Goal: Task Accomplishment & Management: Manage account settings

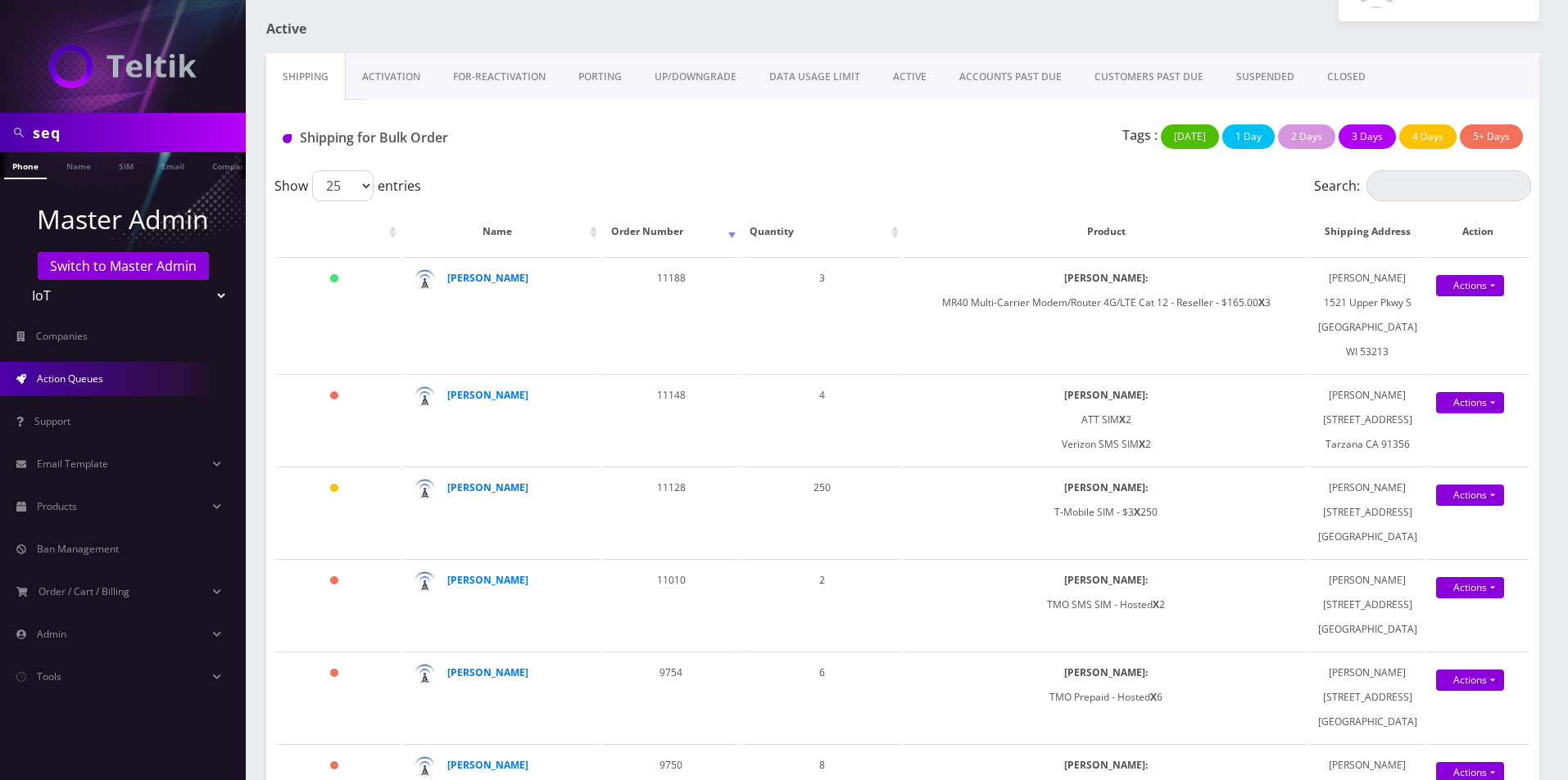
scroll to position [246, 0]
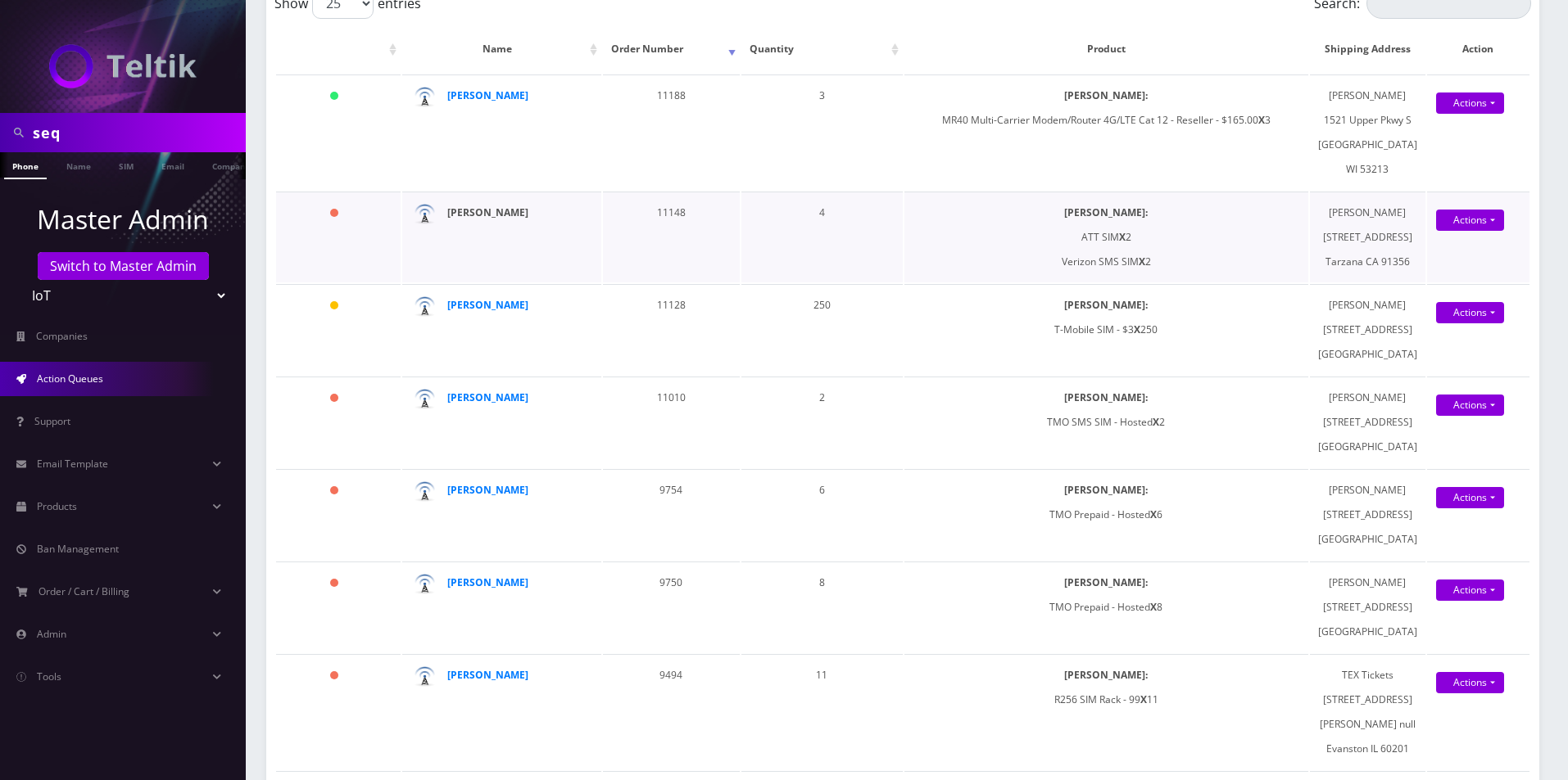
click at [511, 220] on strong "[PERSON_NAME]" at bounding box center [487, 212] width 81 height 14
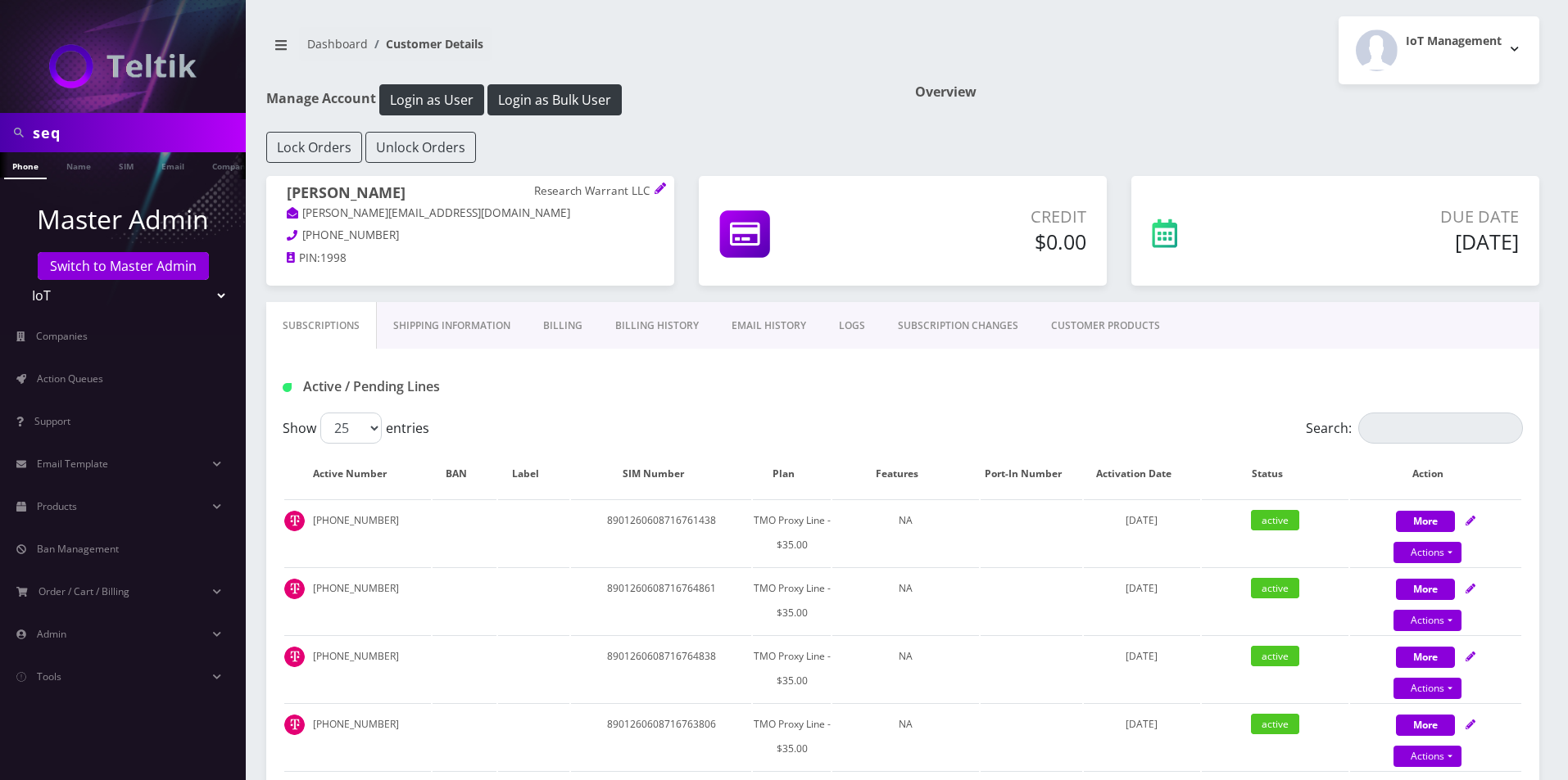
click at [752, 332] on link "EMAIL HISTORY" at bounding box center [769, 326] width 107 height 47
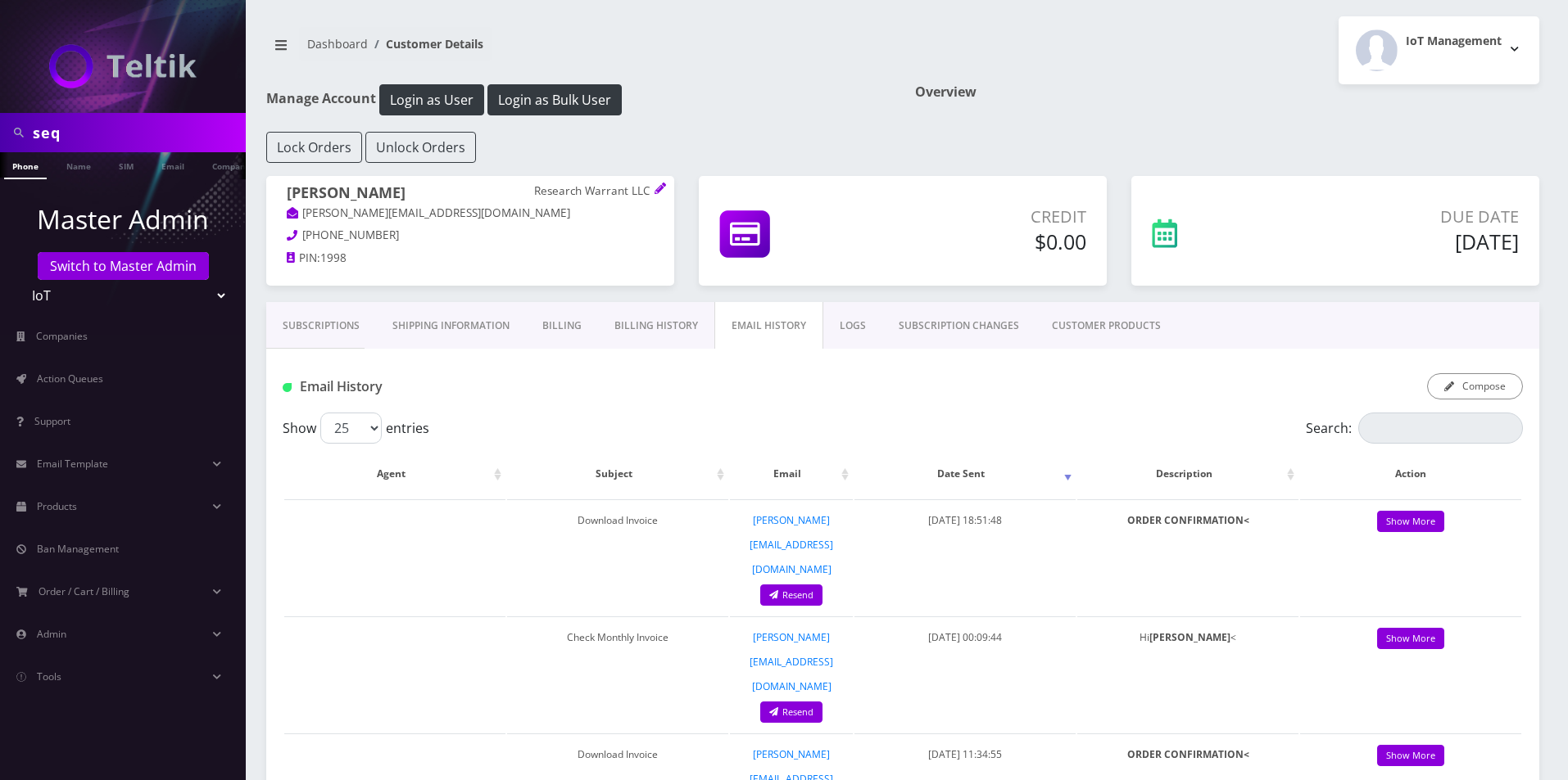
click at [671, 325] on link "Billing History" at bounding box center [656, 326] width 116 height 47
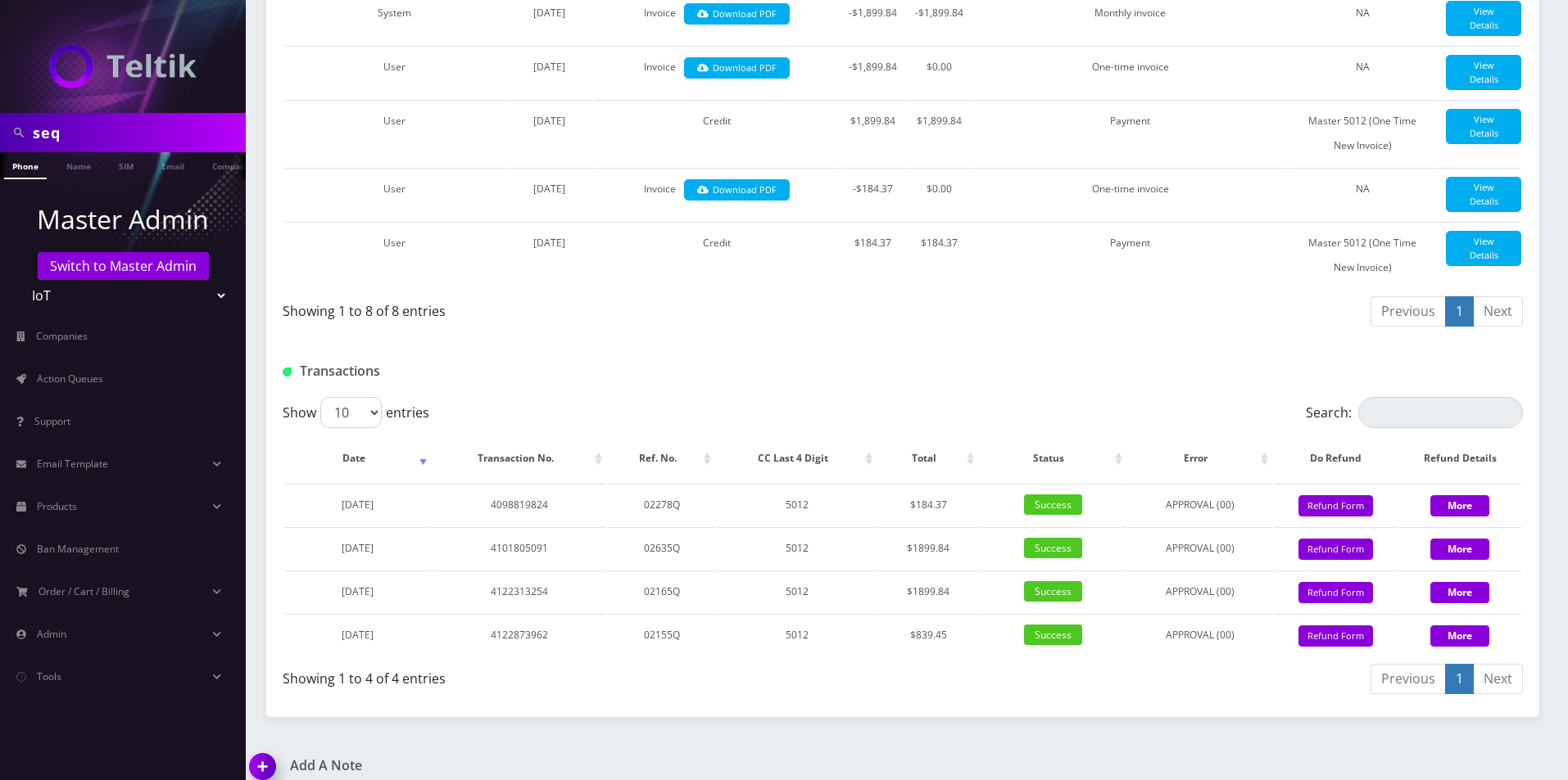
scroll to position [655, 0]
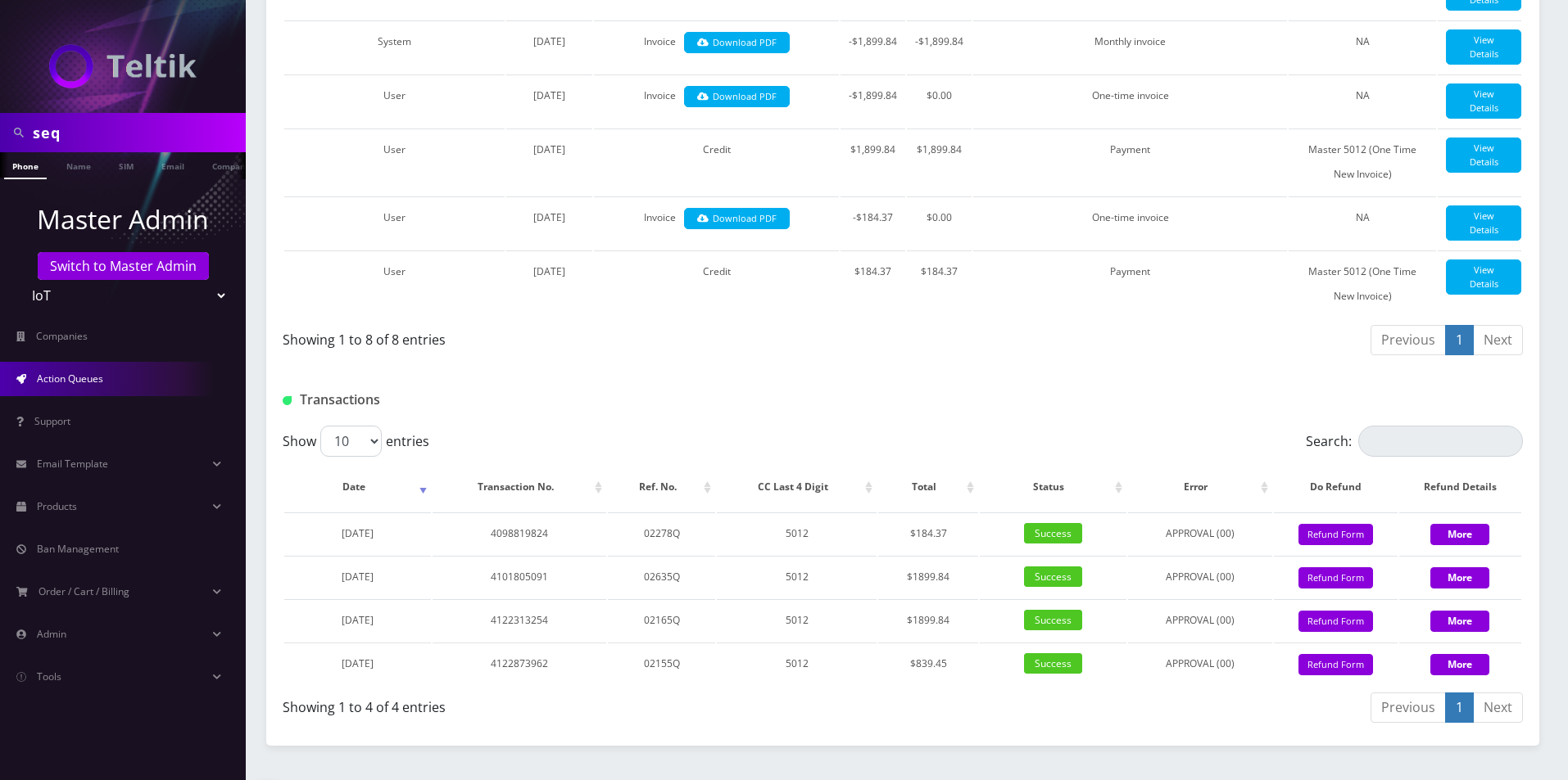
click at [135, 369] on link "Action Queues" at bounding box center [123, 380] width 246 height 35
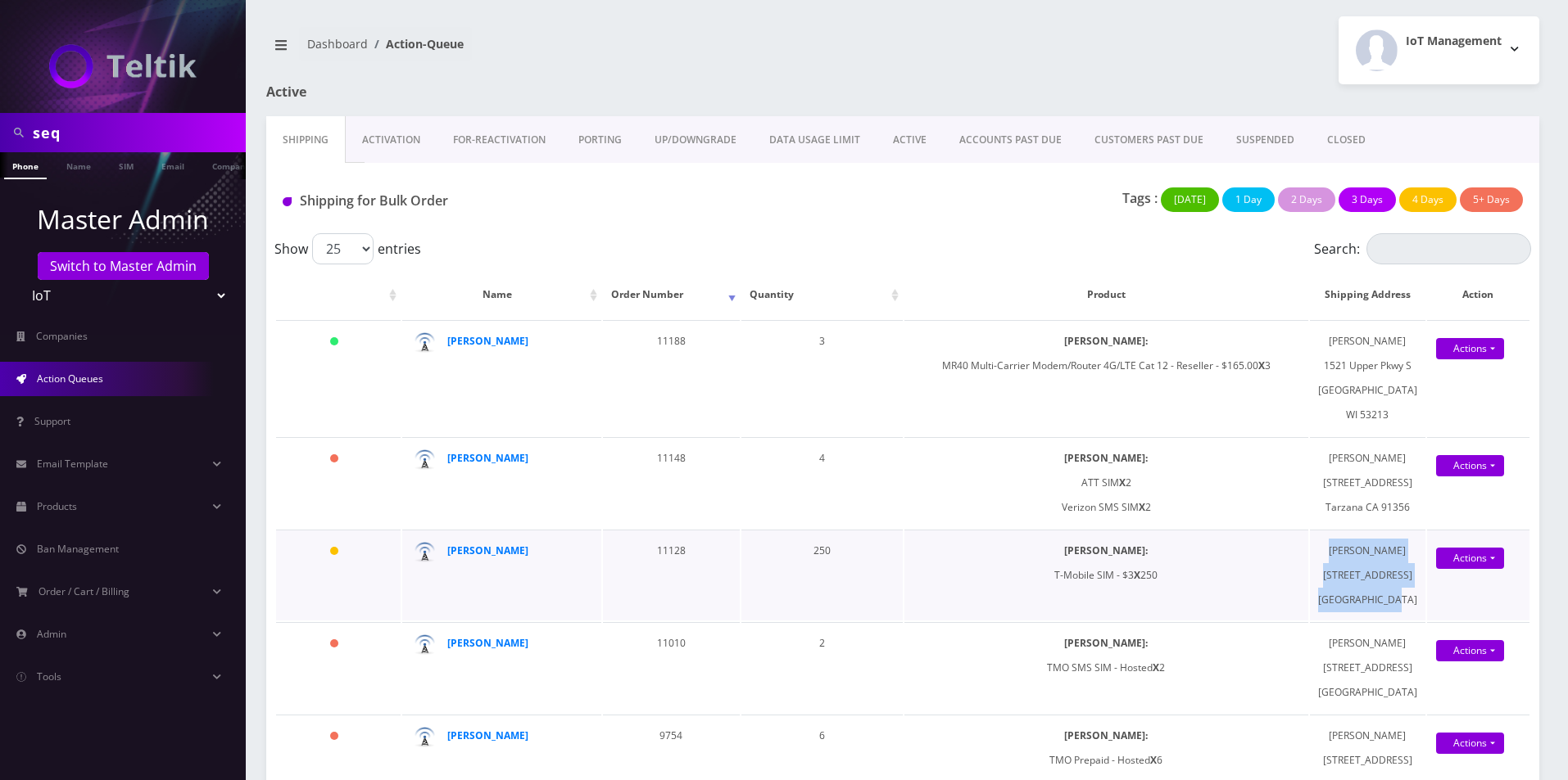
drag, startPoint x: 1404, startPoint y: 744, endPoint x: 1341, endPoint y: 638, distance: 123.3
click at [1341, 621] on td "[PERSON_NAME] [STREET_ADDRESS]" at bounding box center [1367, 575] width 115 height 91
copy td "[PERSON_NAME] [STREET_ADDRESS]"
click at [491, 558] on strong "[PERSON_NAME]" at bounding box center [487, 550] width 81 height 14
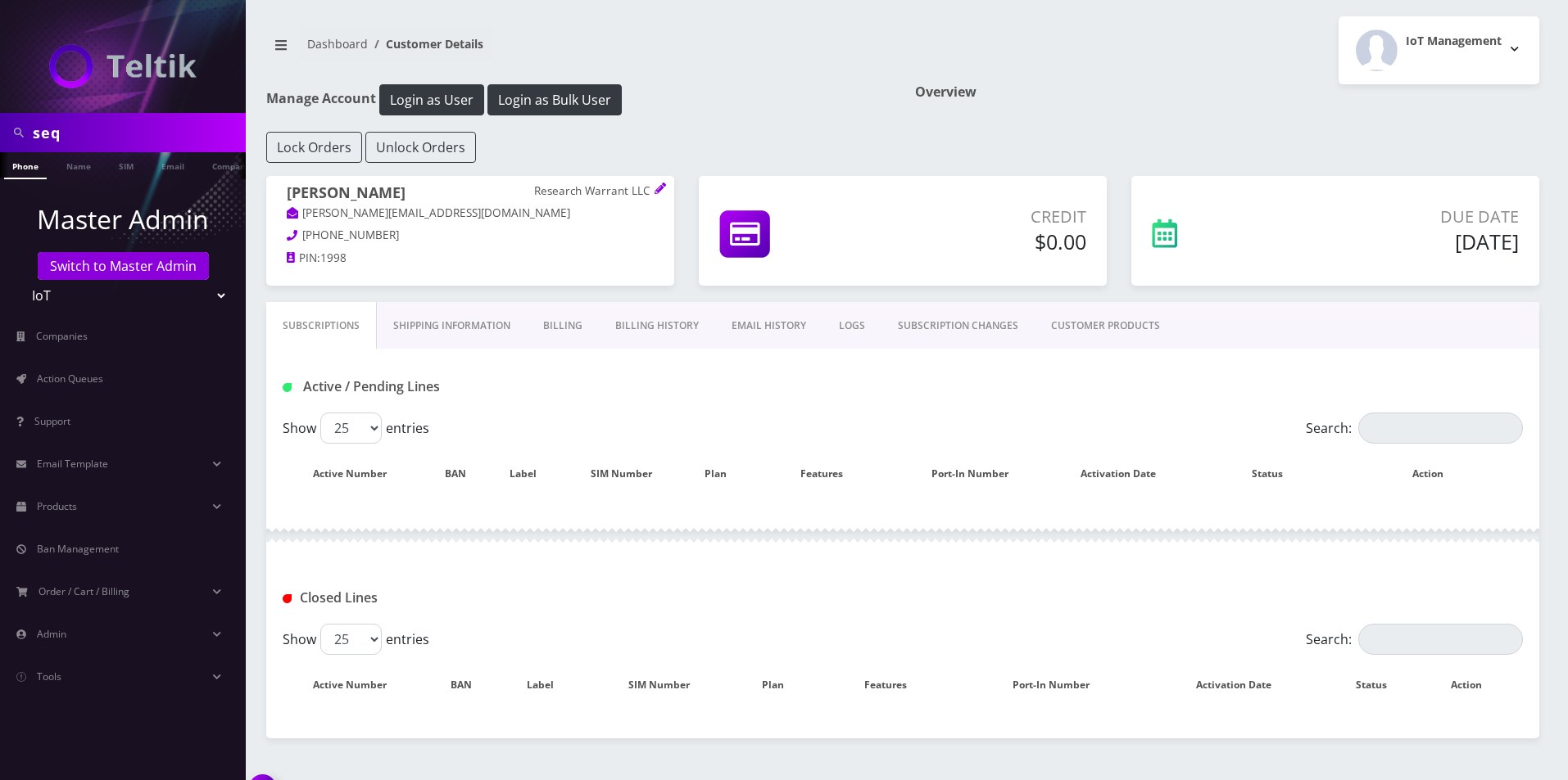
click at [663, 332] on link "Billing History" at bounding box center [657, 326] width 116 height 47
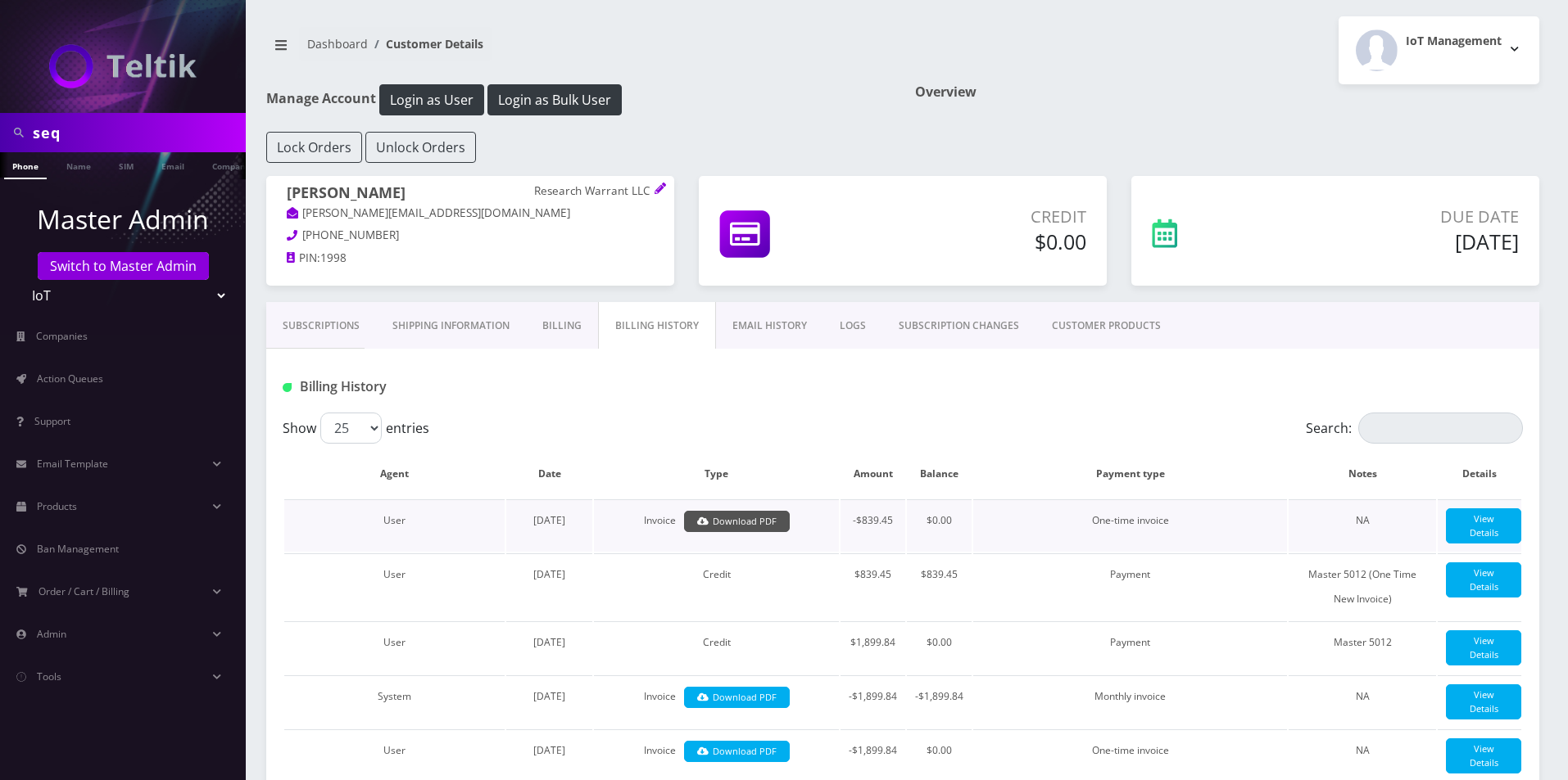
click at [754, 524] on link "Download PDF" at bounding box center [737, 522] width 105 height 22
click at [463, 329] on link "Shipping Information" at bounding box center [451, 326] width 150 height 47
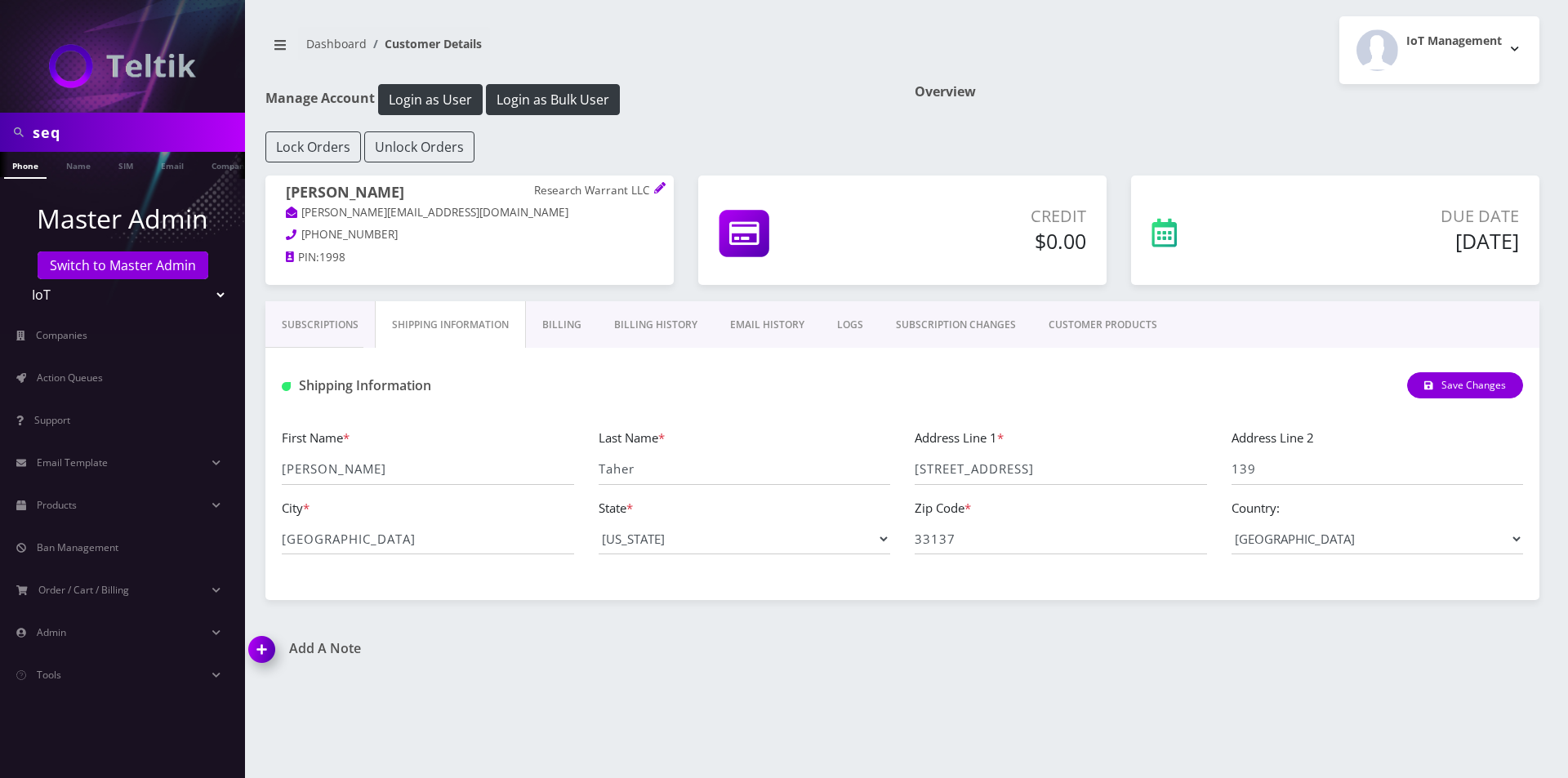
click at [568, 321] on link "Billing" at bounding box center [562, 325] width 72 height 47
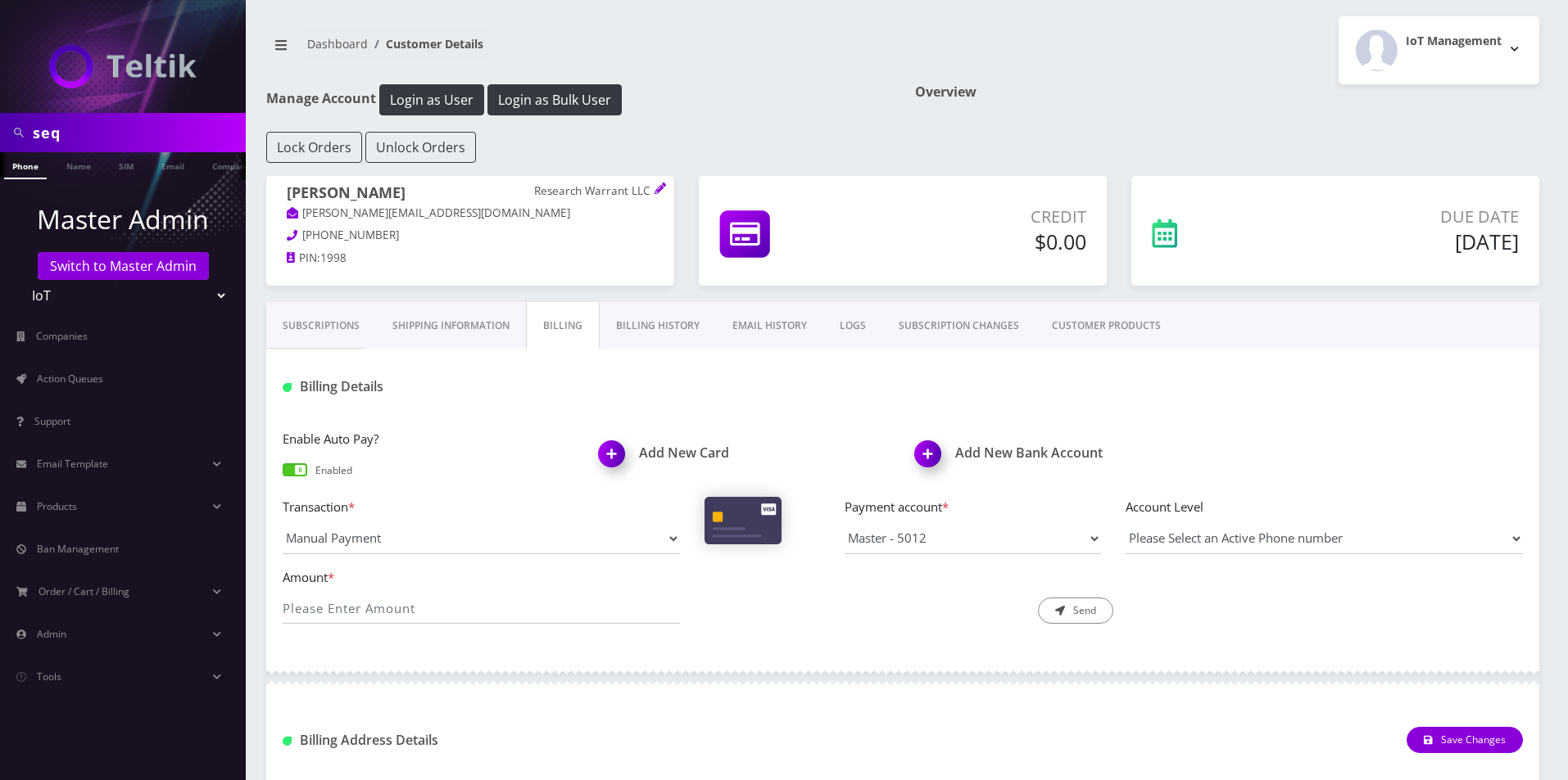
click at [75, 356] on li "Companies" at bounding box center [123, 336] width 246 height 43
click at [73, 383] on span "Action Queues" at bounding box center [70, 378] width 66 height 14
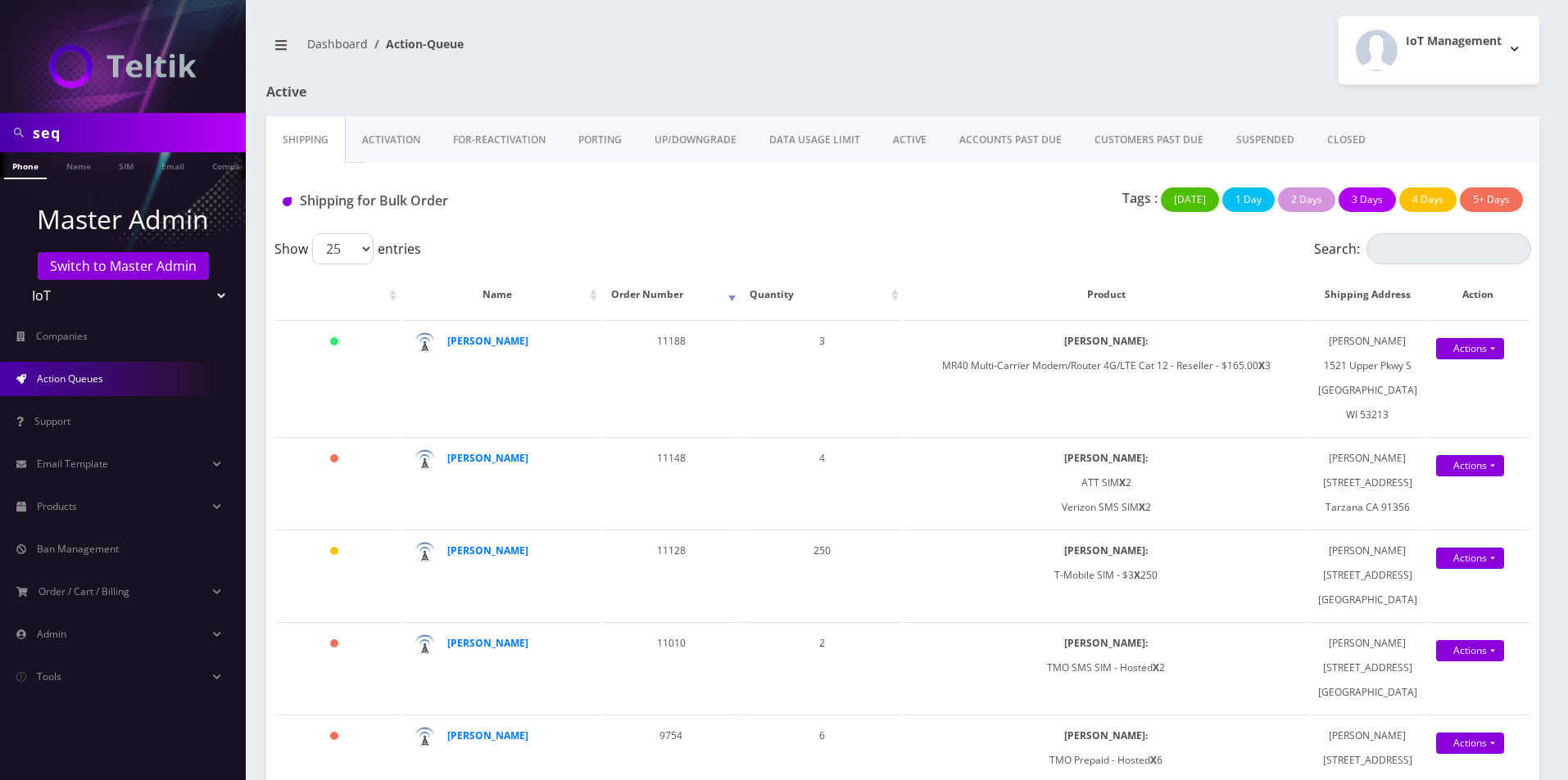
click at [972, 64] on div "IoT Management Logout" at bounding box center [1227, 50] width 649 height 68
click at [1420, 495] on td "David Acimovic 5727 Beckford Ave Tarzana CA 91356" at bounding box center [1367, 483] width 115 height 91
click at [1456, 477] on link "Actions" at bounding box center [1470, 465] width 68 height 21
click at [1430, 509] on link "Shipped" at bounding box center [1472, 497] width 131 height 25
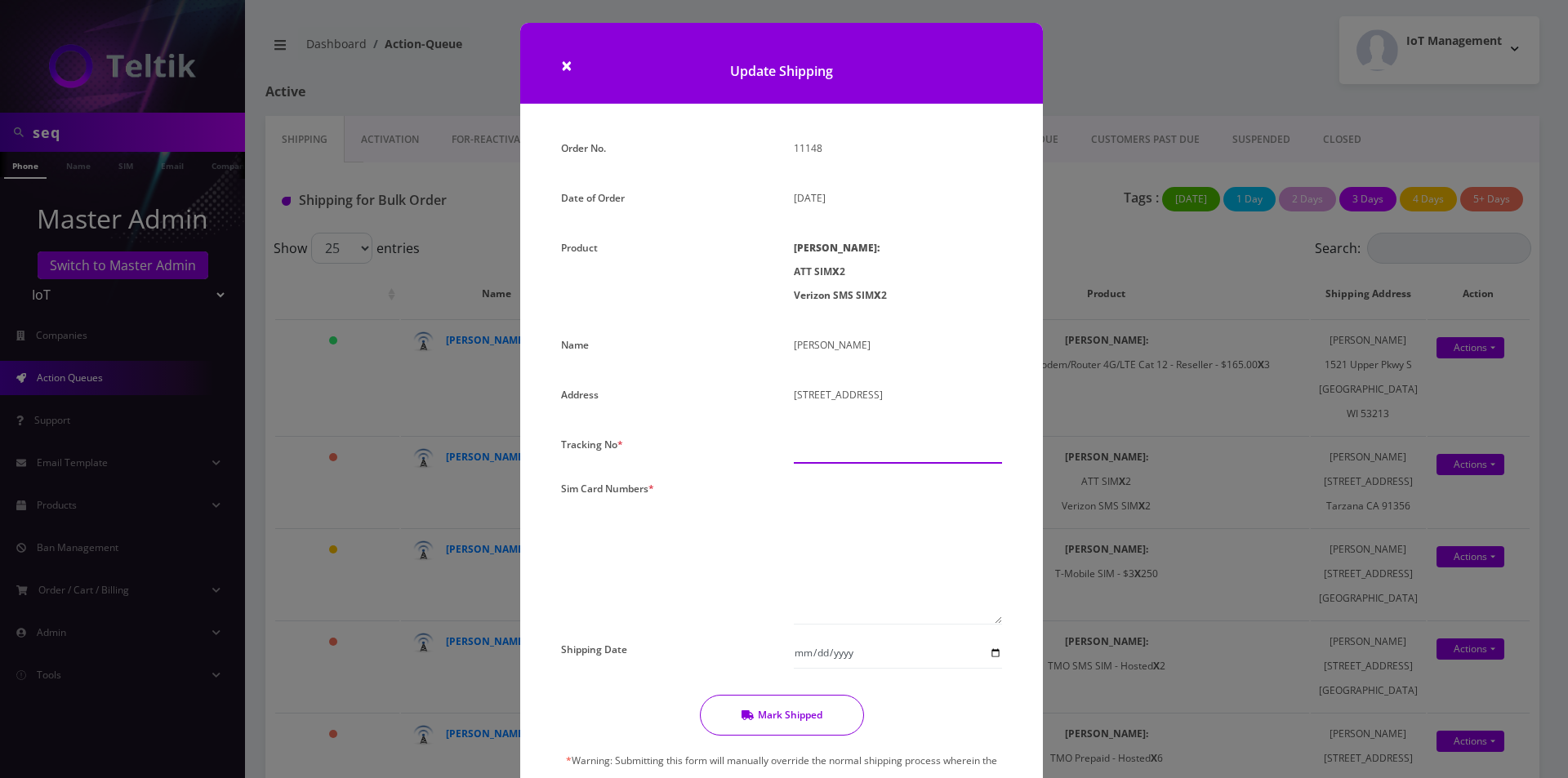
click at [909, 464] on input "text" at bounding box center [899, 448] width 208 height 31
type input "000000"
drag, startPoint x: 910, startPoint y: 464, endPoint x: 898, endPoint y: 514, distance: 51.4
click at [898, 514] on textarea at bounding box center [899, 551] width 208 height 148
paste textarea "89010304300094752086"
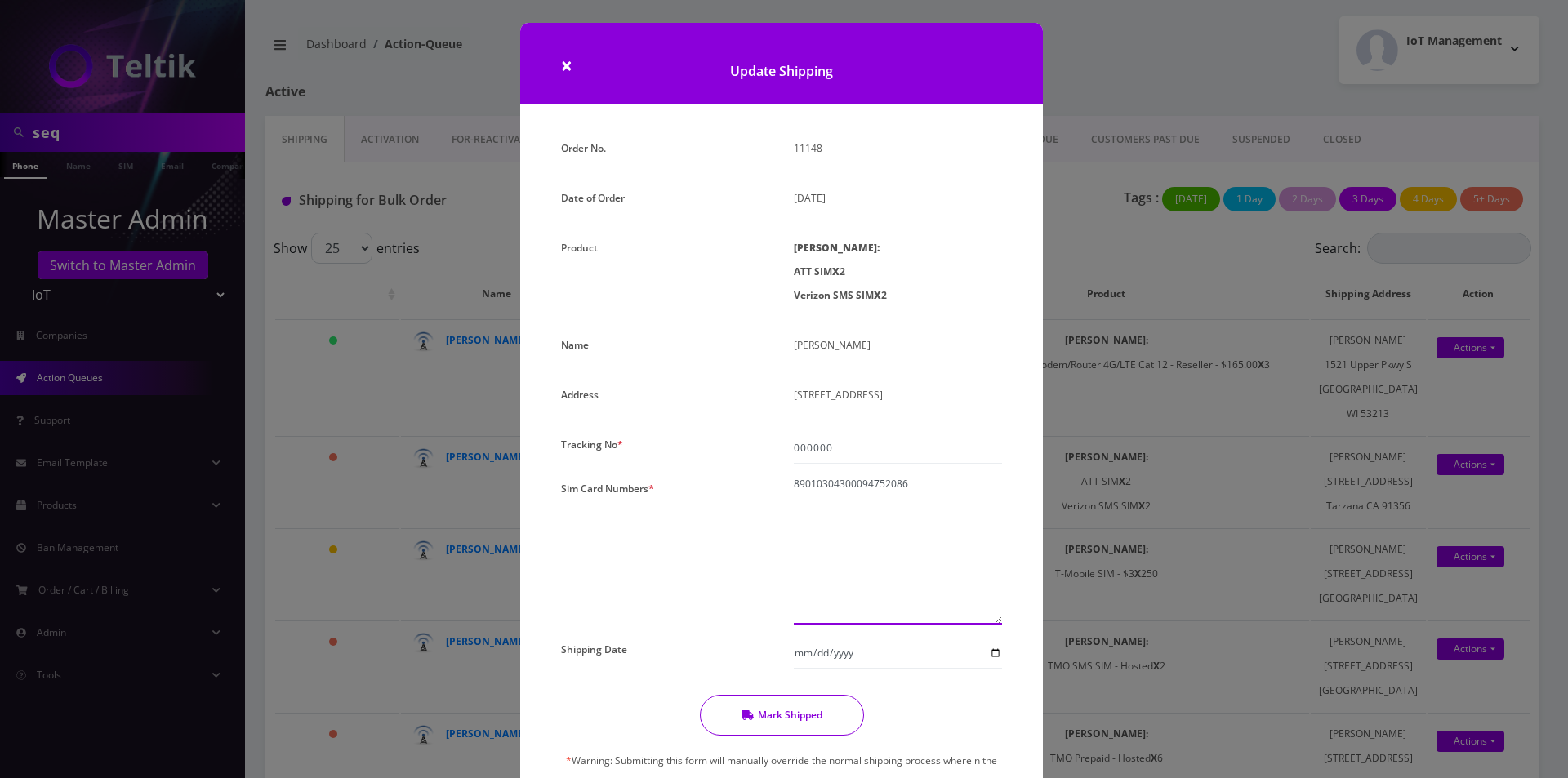
click at [878, 522] on textarea "89010304300094752086" at bounding box center [899, 551] width 208 height 148
click at [983, 523] on textarea "89010304300094752086" at bounding box center [899, 551] width 208 height 148
paste textarea "89010304300094752987"
type textarea "89010304300094752086 89010304300094752987"
click at [774, 704] on button "Mark Shipped" at bounding box center [782, 715] width 164 height 41
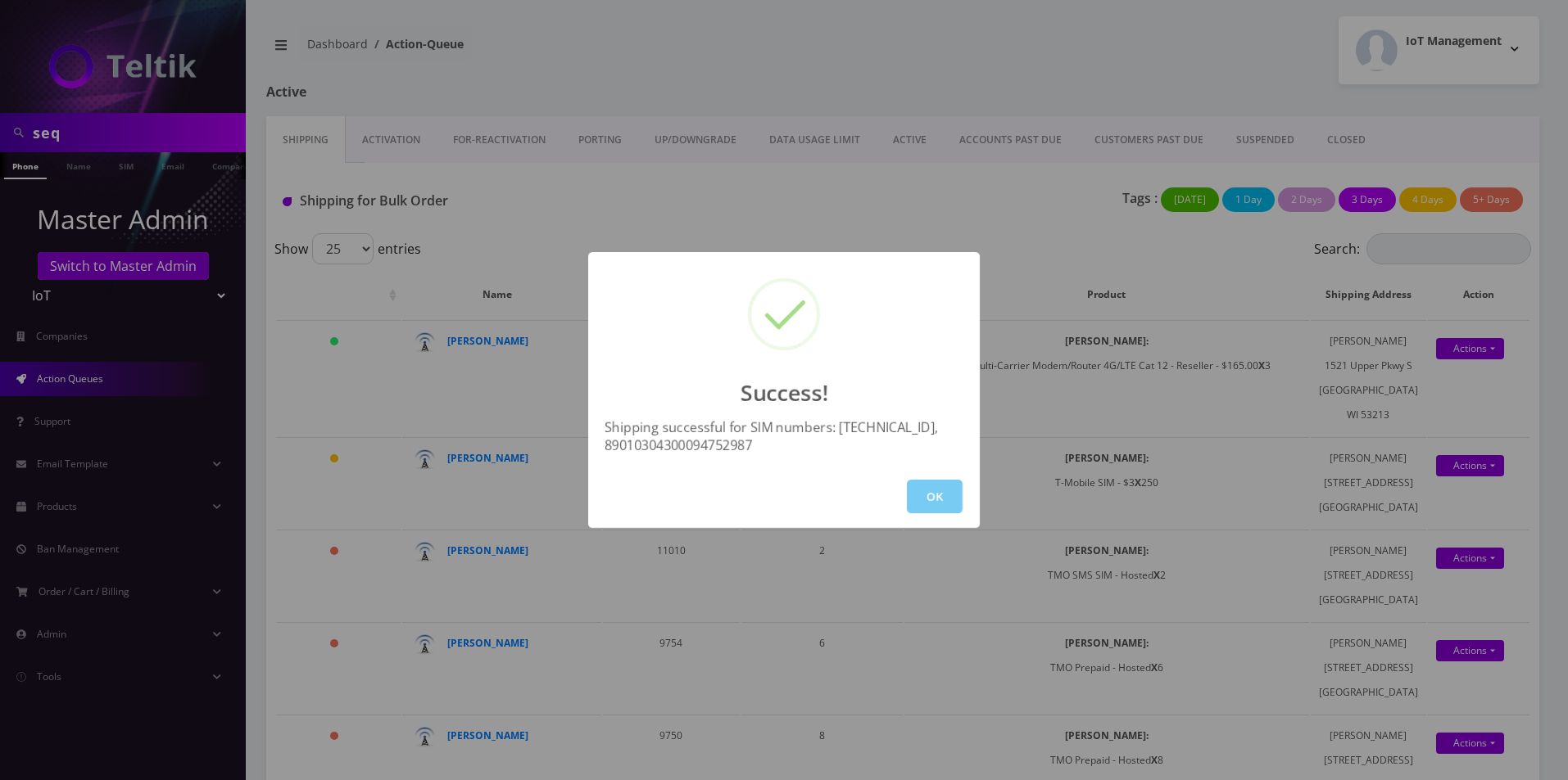
click at [928, 507] on button "OK" at bounding box center [934, 496] width 55 height 34
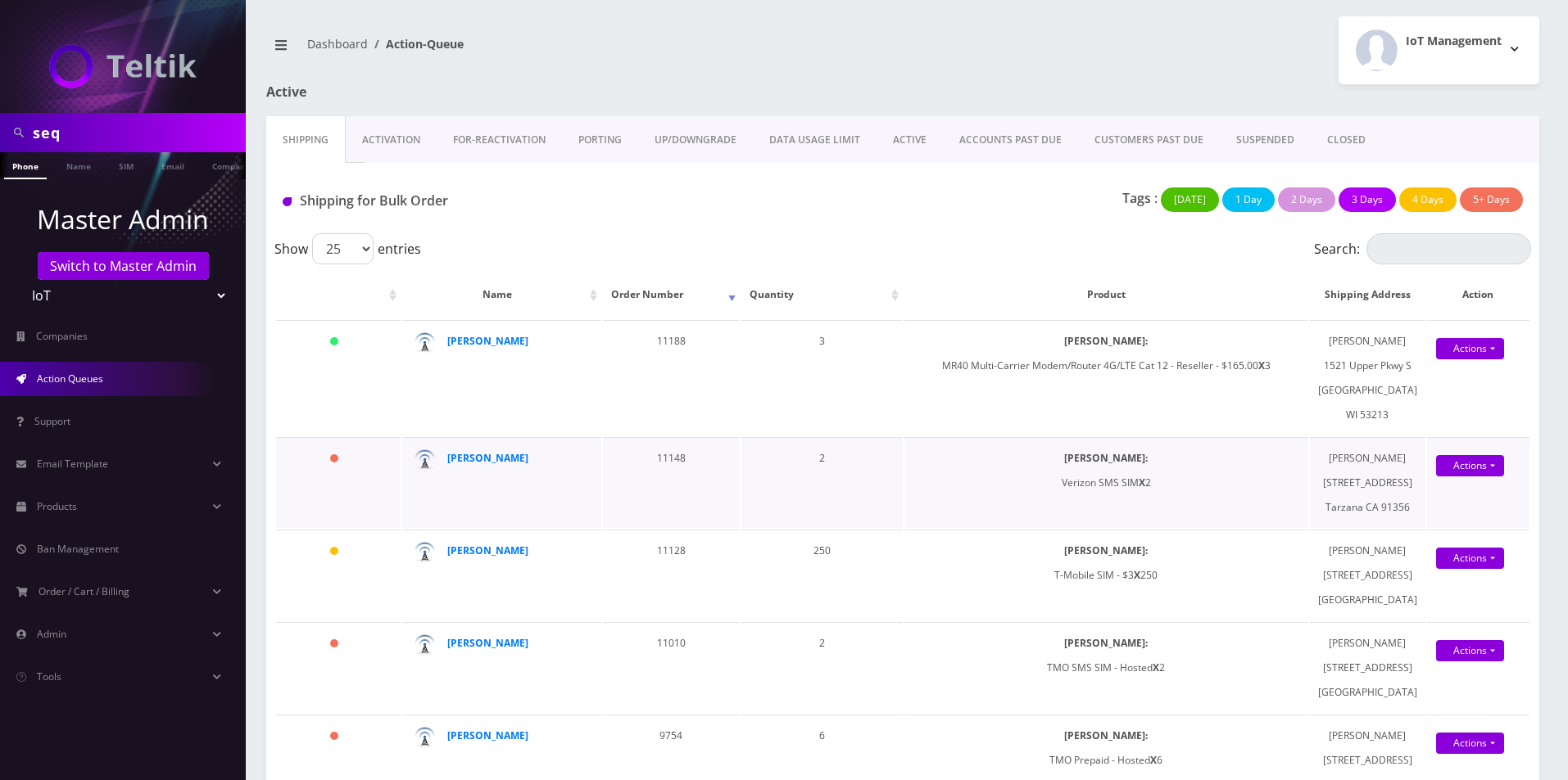
click at [1452, 471] on div "Actions Shipped Confirm" at bounding box center [1478, 458] width 86 height 25
click at [1455, 477] on link "Actions" at bounding box center [1470, 465] width 68 height 21
click at [1444, 509] on link "Shipped" at bounding box center [1472, 497] width 131 height 25
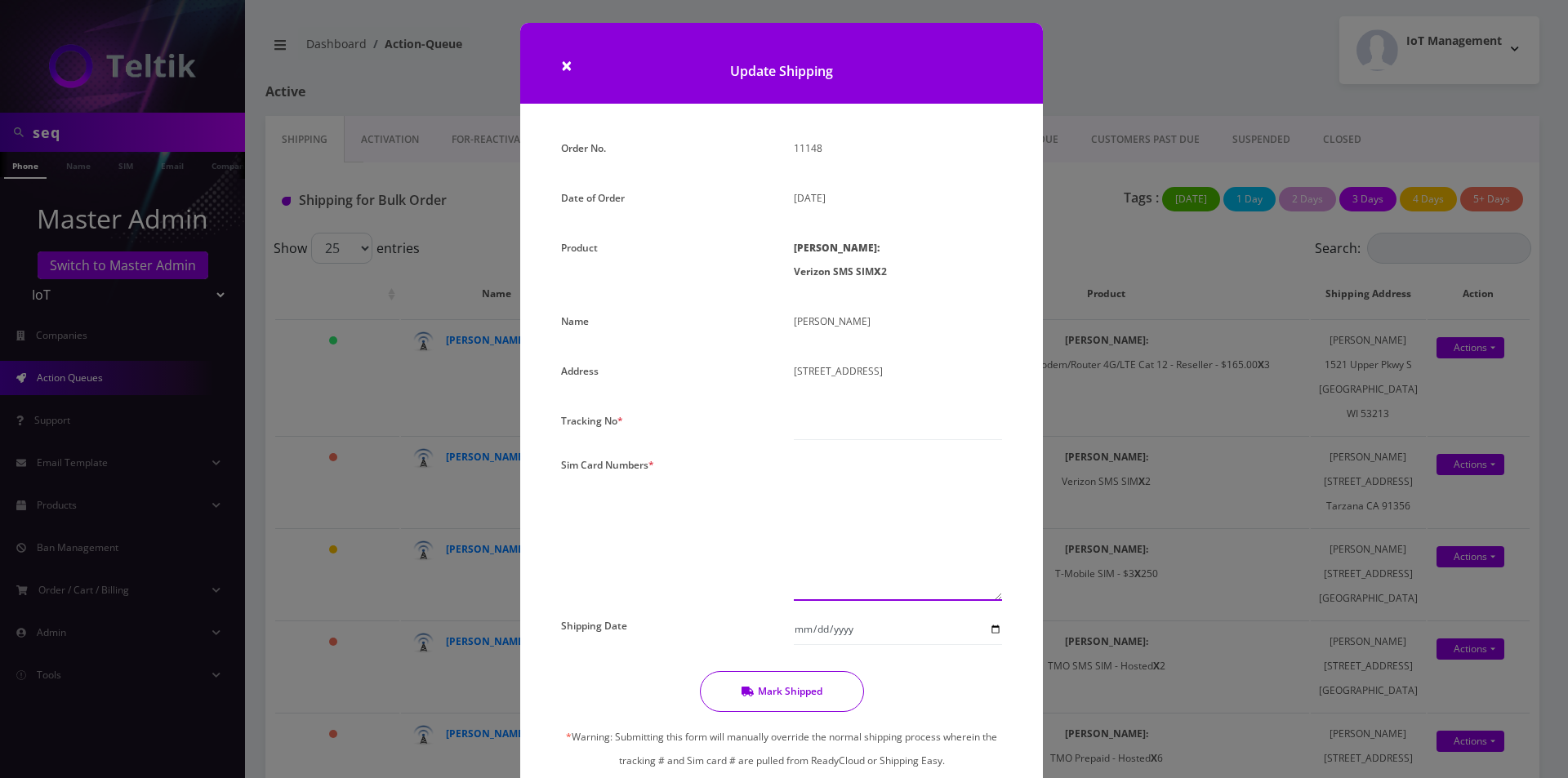
drag, startPoint x: 866, startPoint y: 506, endPoint x: 871, endPoint y: 461, distance: 45.3
click at [866, 506] on textarea at bounding box center [899, 527] width 208 height 148
click at [867, 427] on input "text" at bounding box center [899, 425] width 208 height 31
type input "000000"
drag, startPoint x: 805, startPoint y: 482, endPoint x: 818, endPoint y: 483, distance: 13.0
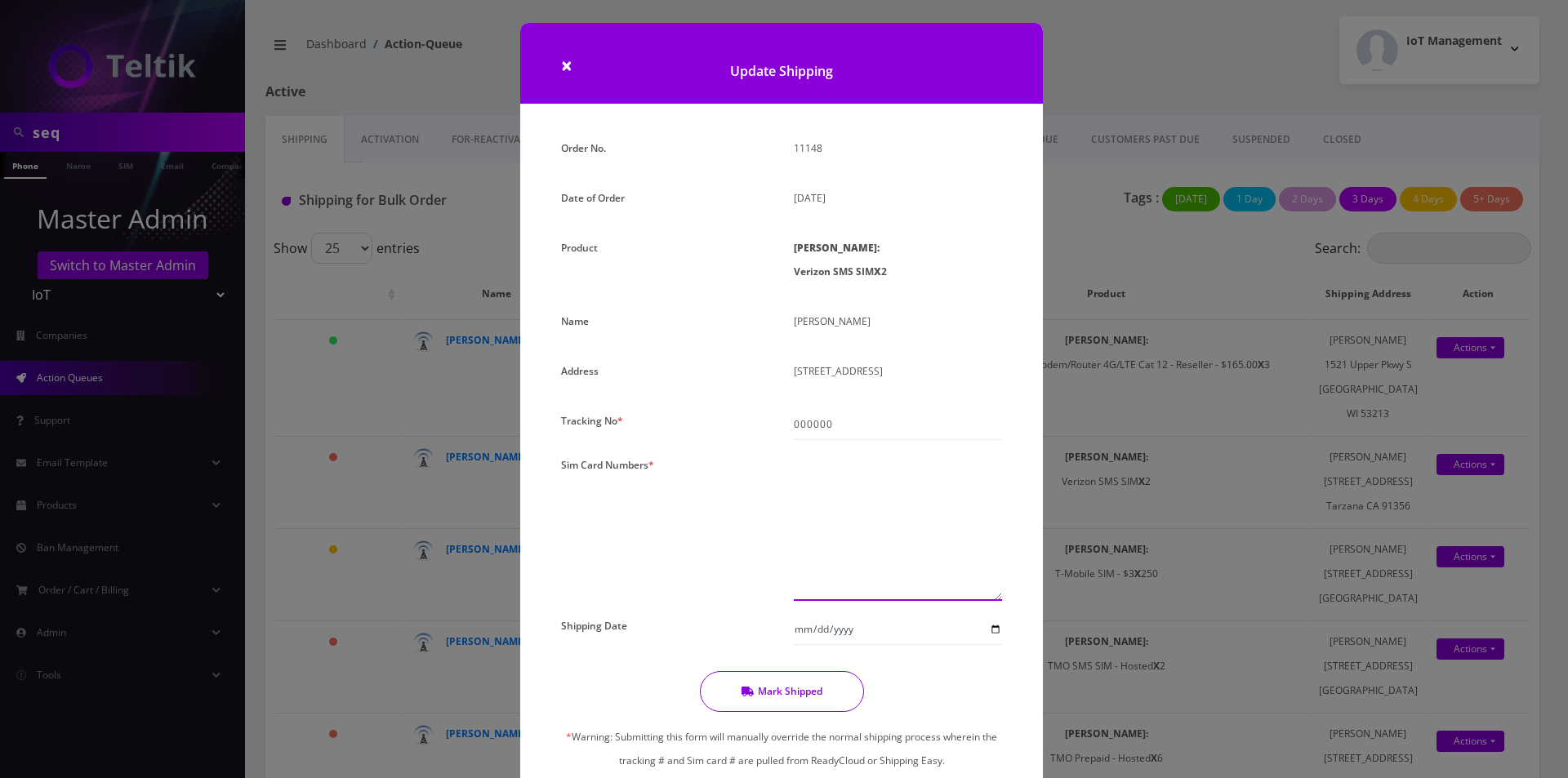
click at [805, 482] on textarea at bounding box center [899, 527] width 208 height 148
paste textarea "89148000008627958519"
click at [935, 461] on textarea "89148000008627958519" at bounding box center [899, 527] width 208 height 148
paste textarea "89148000008627959186"
type textarea "89148000008627958519 89148000008627959186"
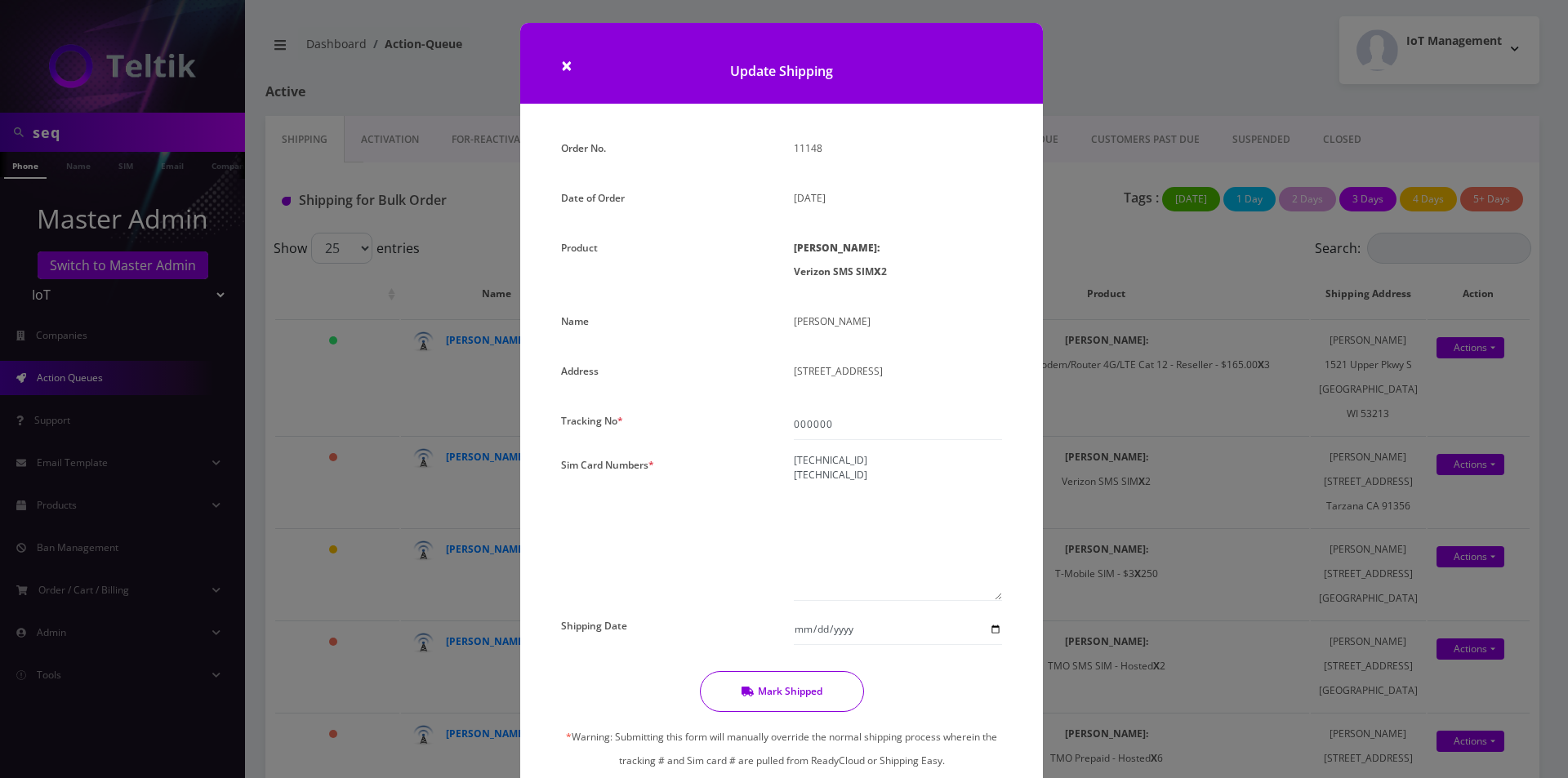
click at [778, 688] on button "Mark Shipped" at bounding box center [782, 691] width 164 height 41
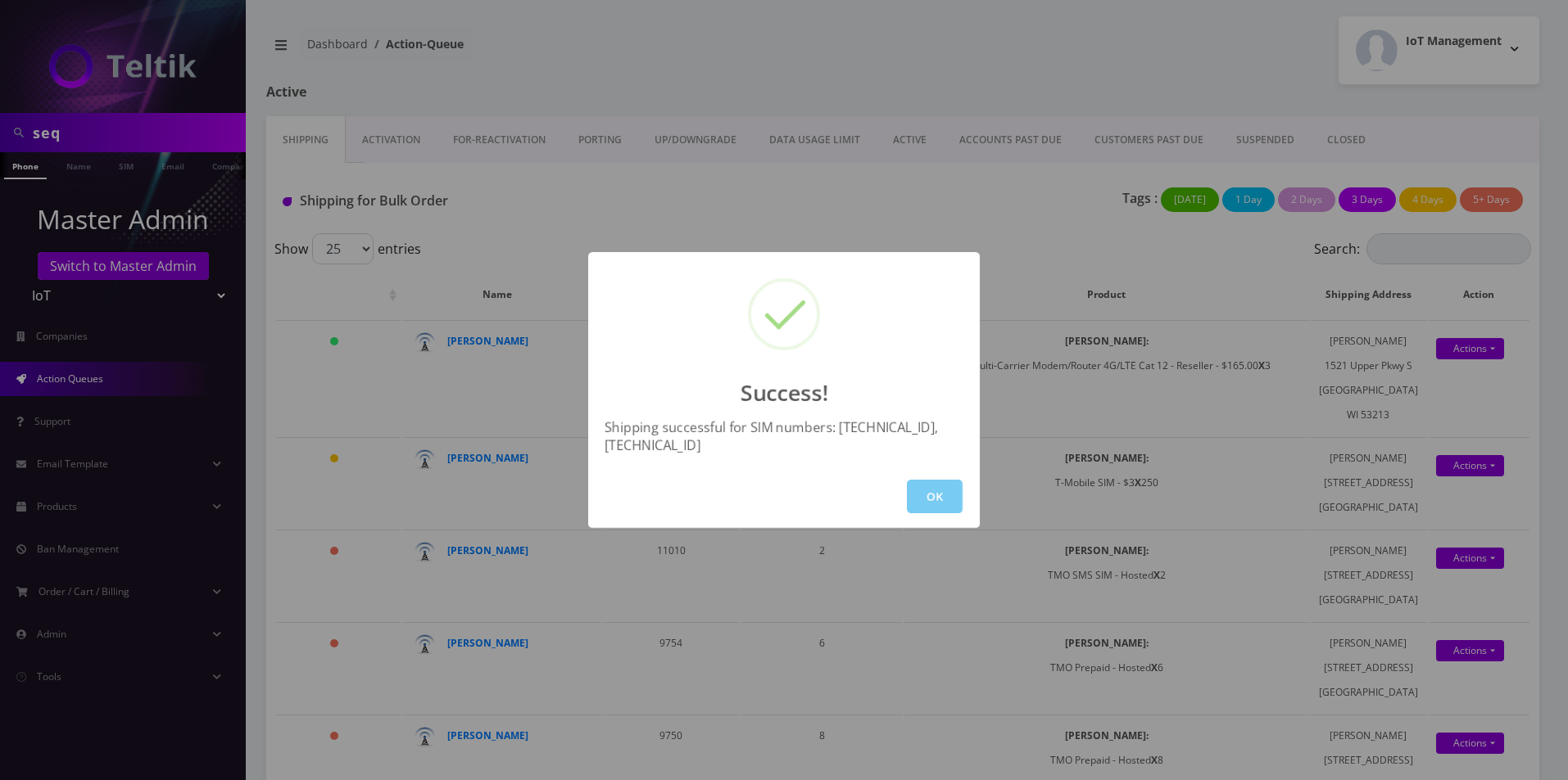
click at [909, 489] on button "OK" at bounding box center [934, 496] width 55 height 34
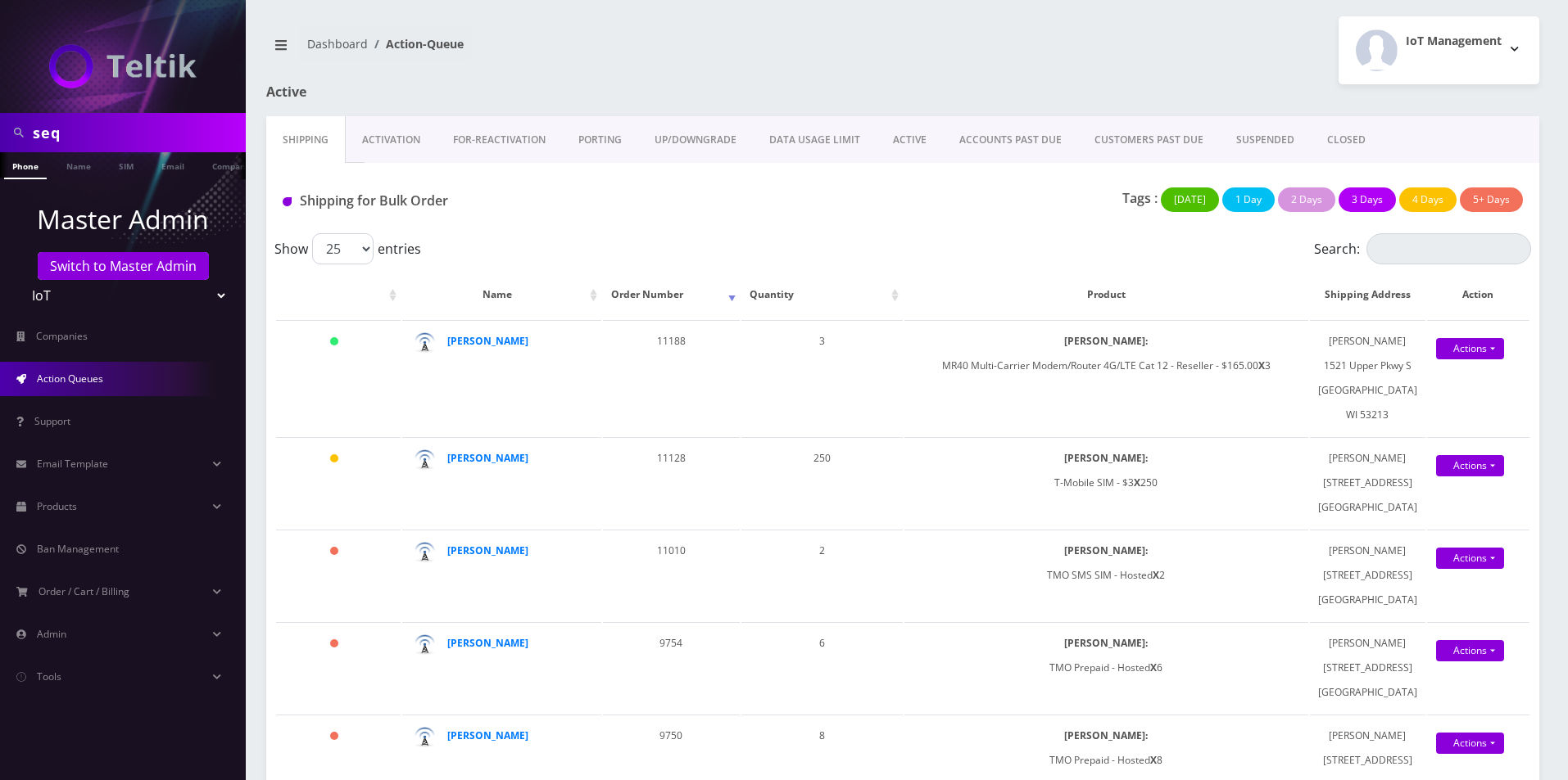
click at [124, 129] on input "seq" at bounding box center [137, 133] width 209 height 31
type input "acim"
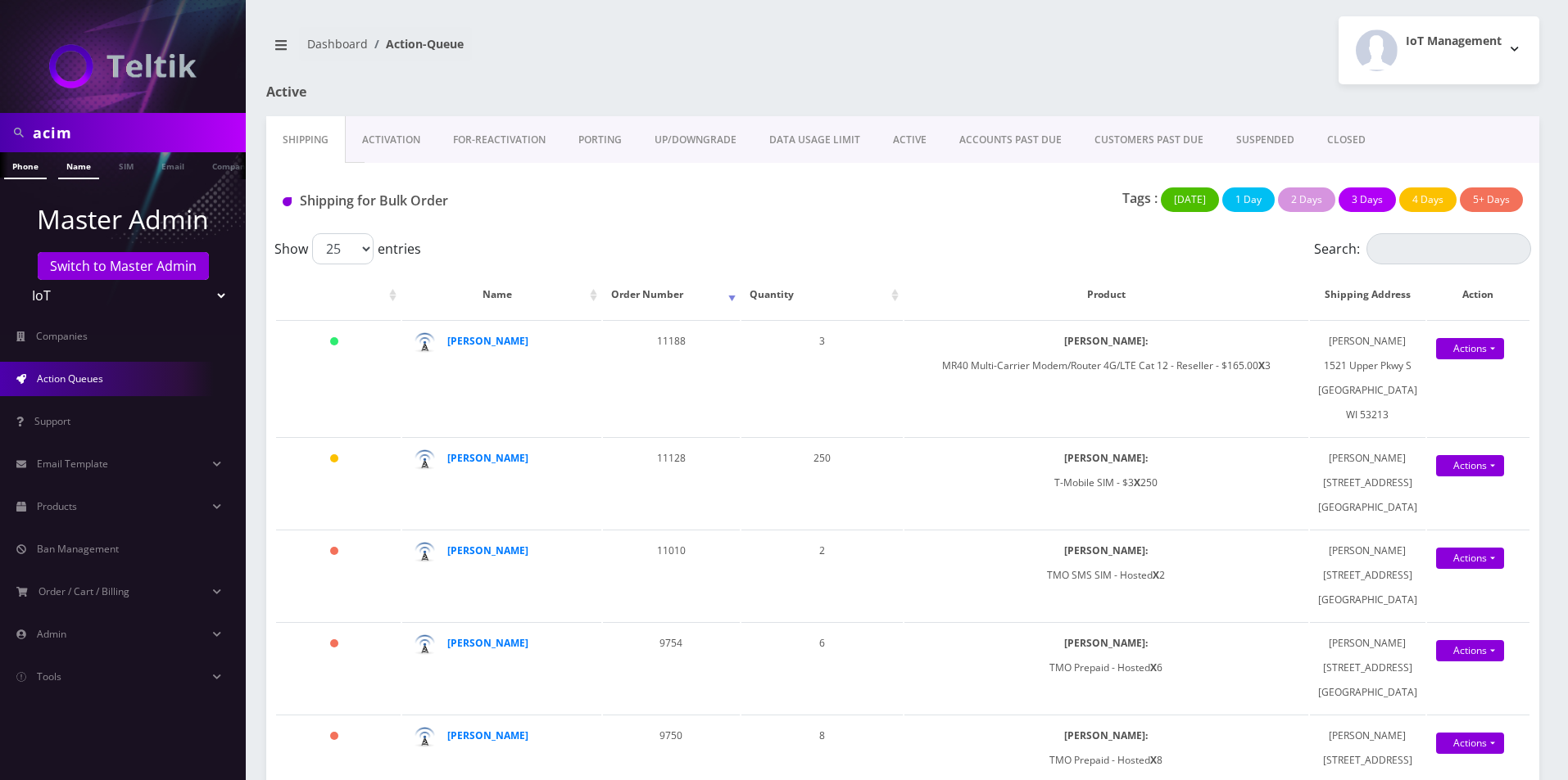
click at [71, 172] on link "Name" at bounding box center [78, 166] width 41 height 27
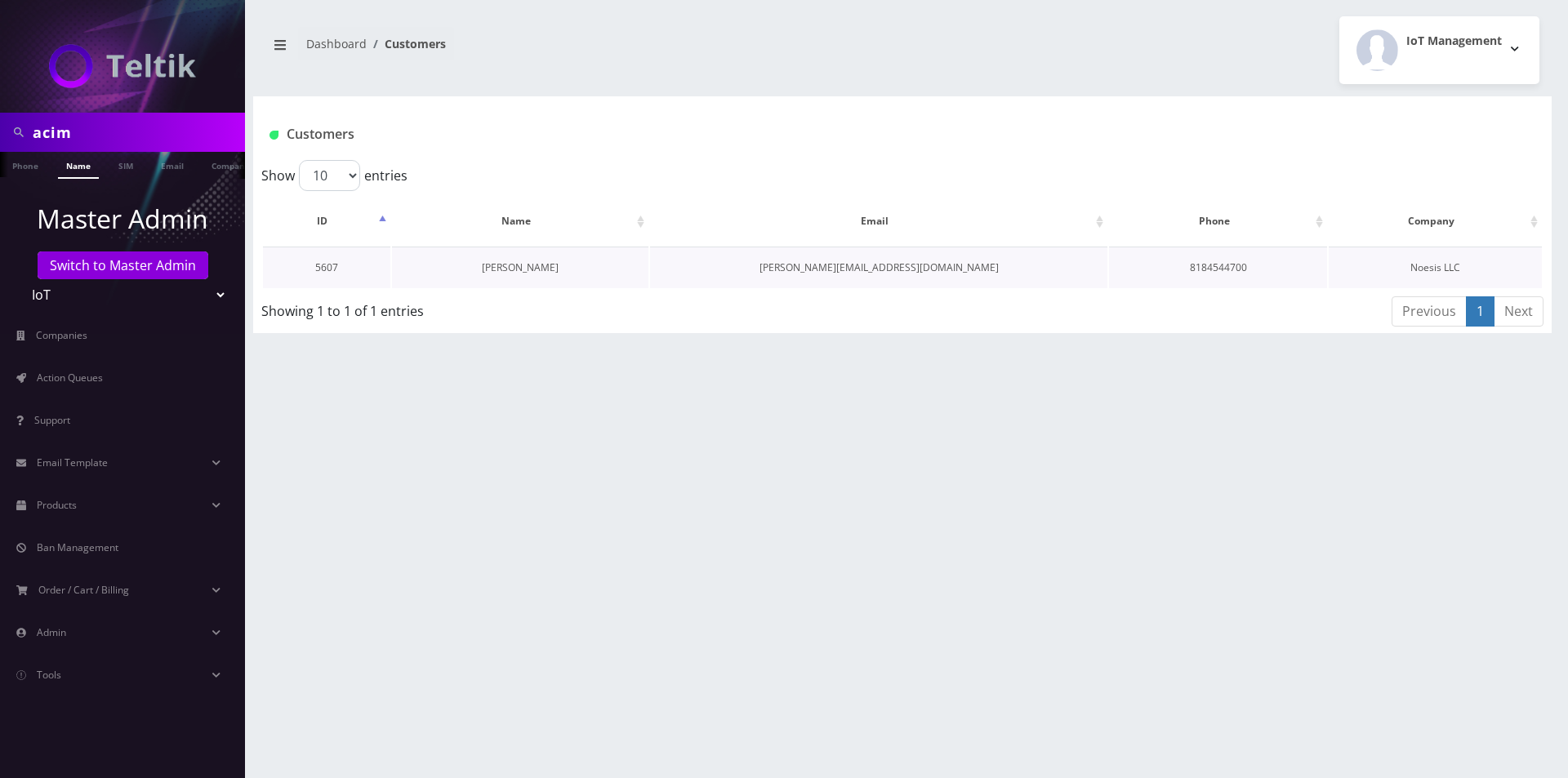
click at [539, 272] on link "[PERSON_NAME]" at bounding box center [520, 267] width 77 height 14
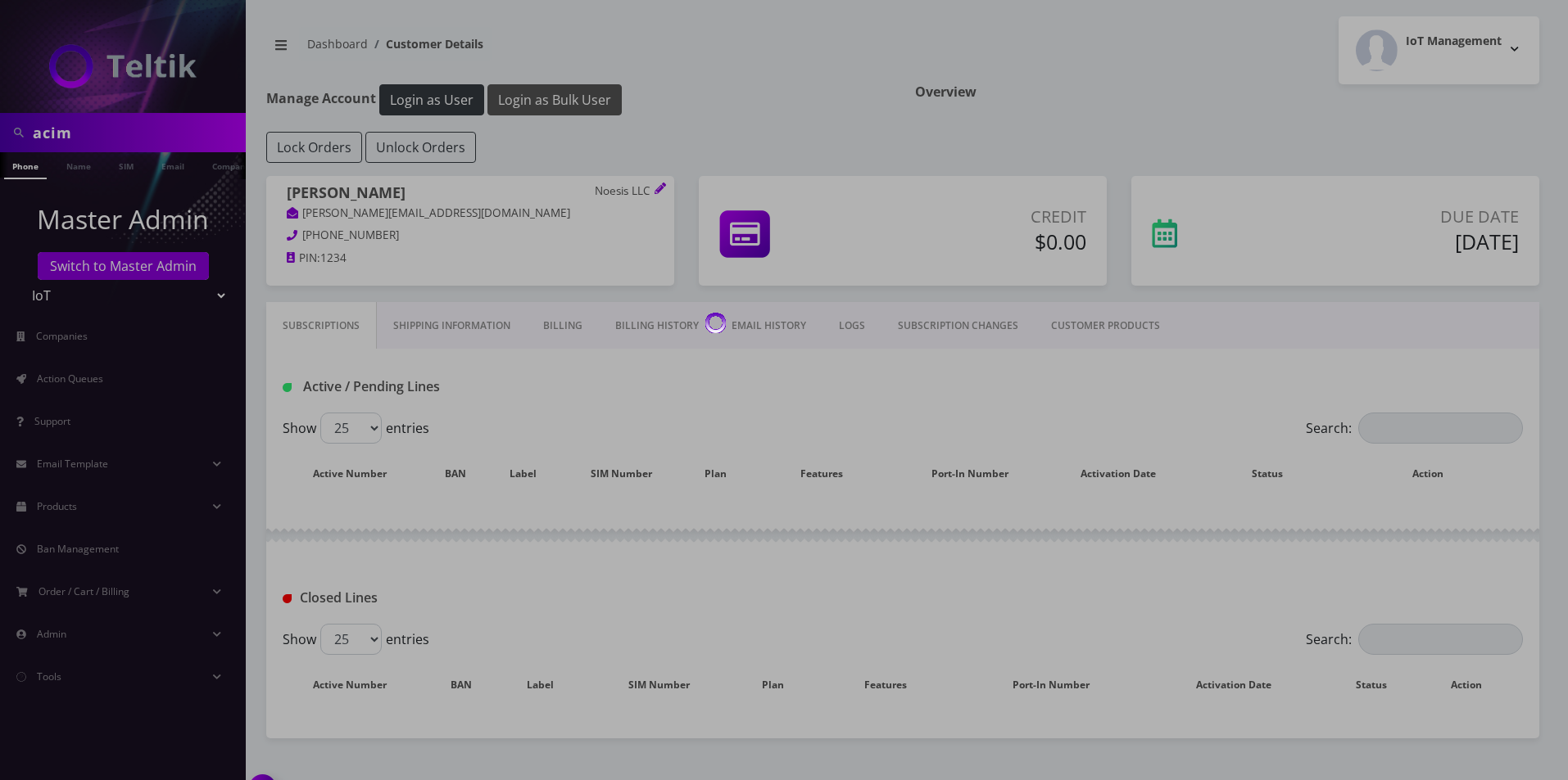
click at [563, 105] on button "Login as Bulk User" at bounding box center [555, 100] width 134 height 31
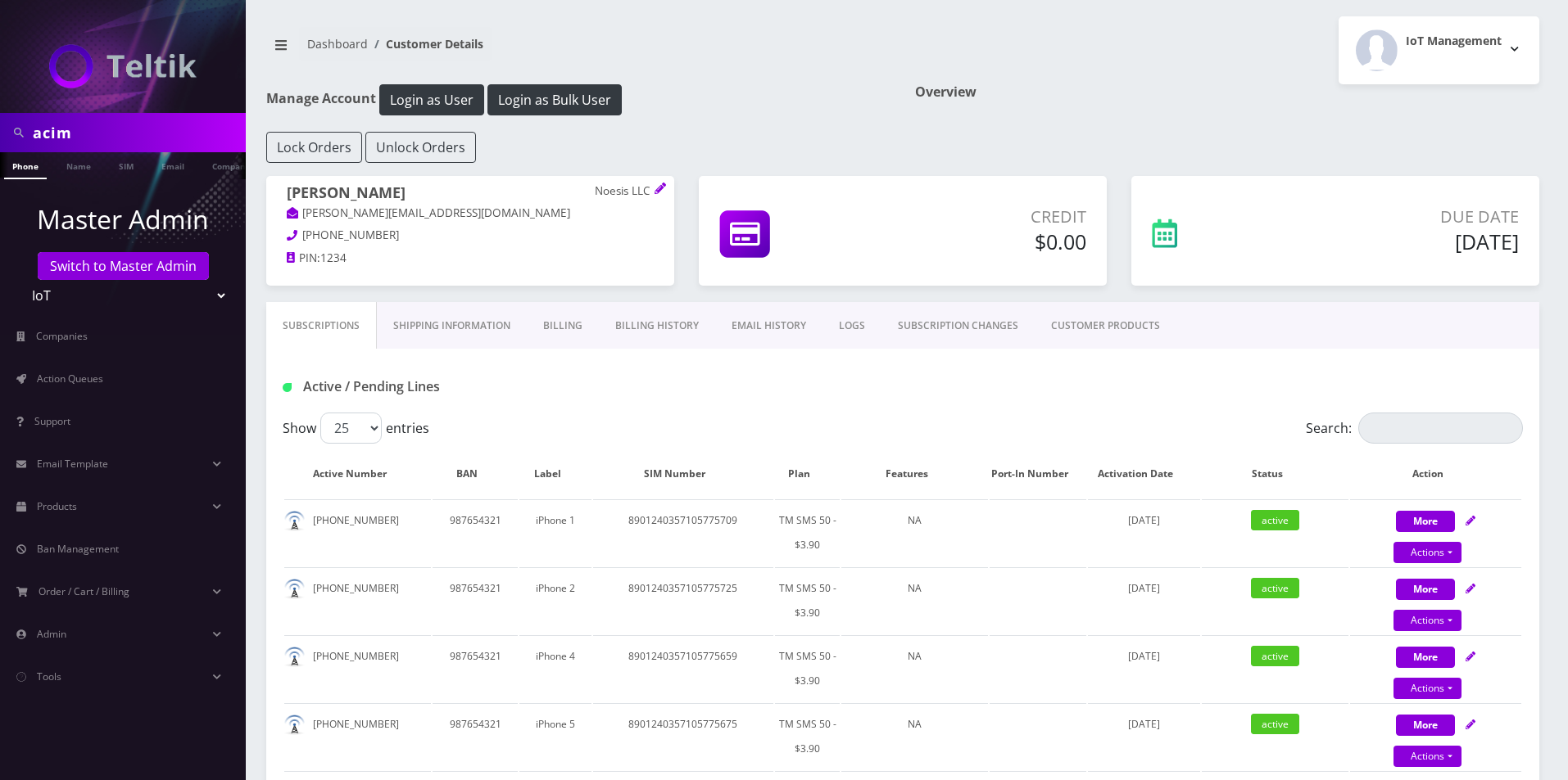
click at [1133, 319] on link "CUSTOMER PRODUCTS" at bounding box center [1106, 326] width 142 height 47
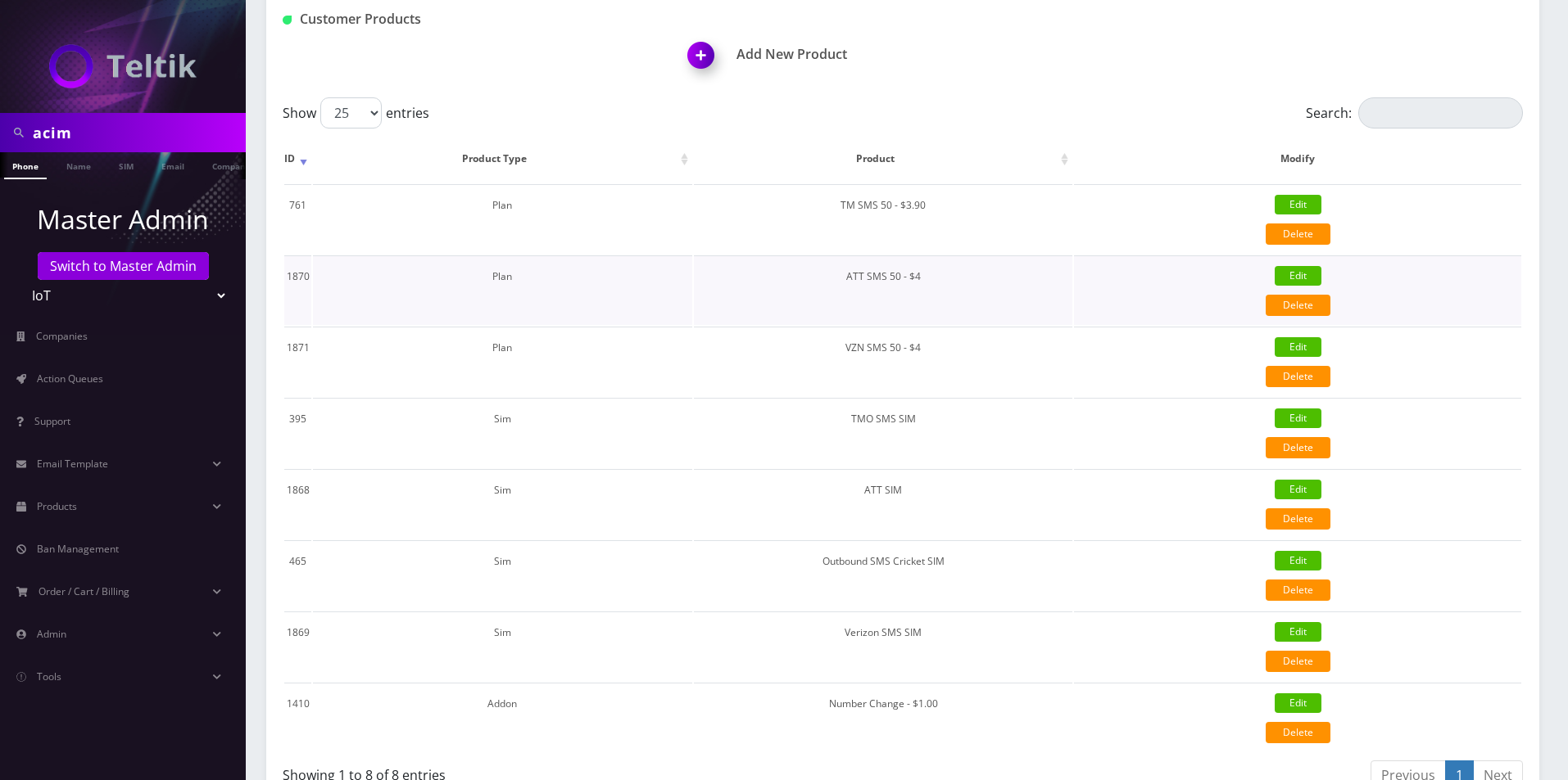
scroll to position [410, 0]
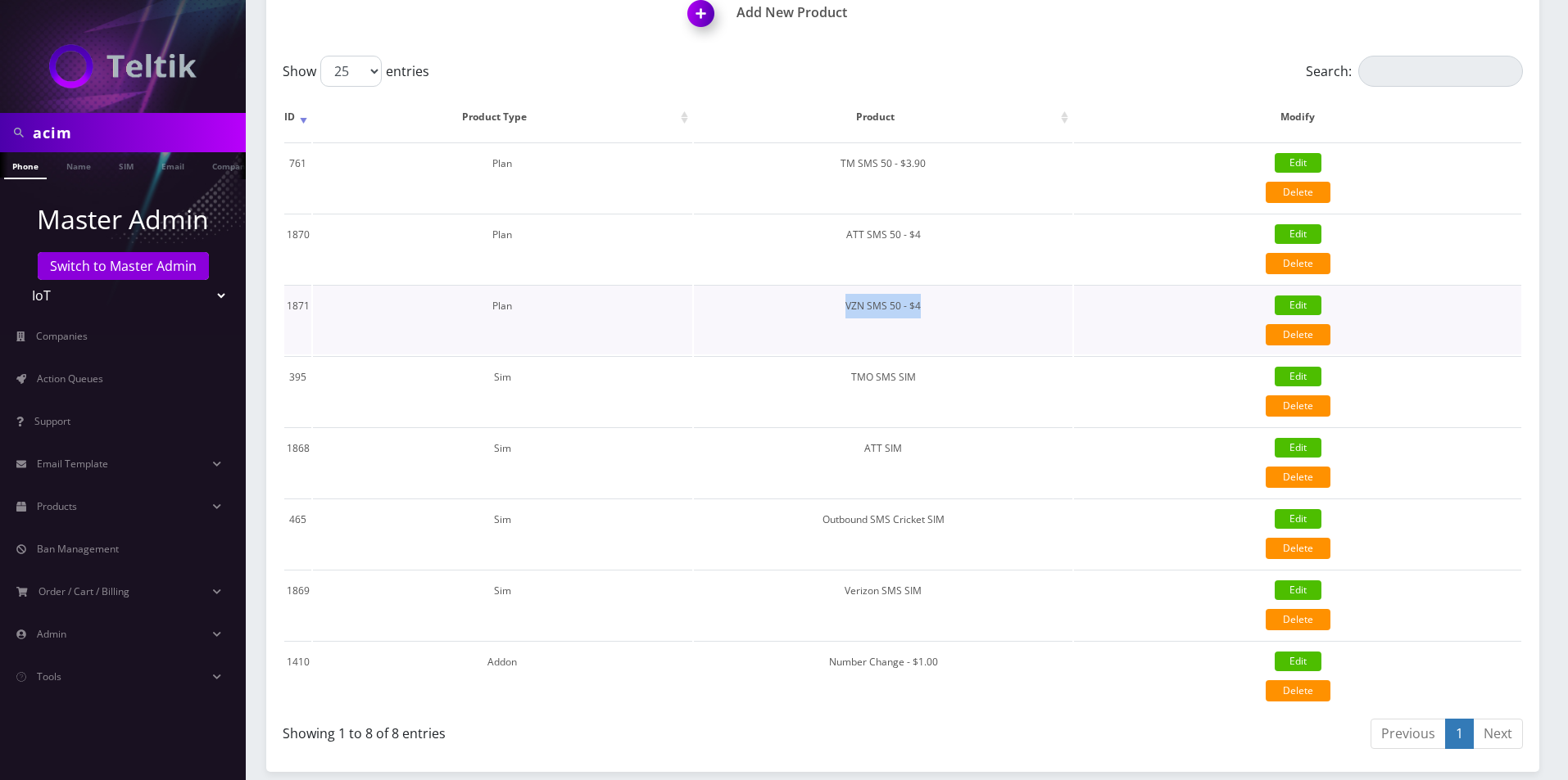
drag, startPoint x: 927, startPoint y: 312, endPoint x: 795, endPoint y: 310, distance: 132.0
click at [795, 310] on td "VZN SMS 50 - $4" at bounding box center [884, 320] width 380 height 70
copy td "VZN SMS 50 - $4"
click at [65, 508] on span "Products" at bounding box center [57, 506] width 40 height 14
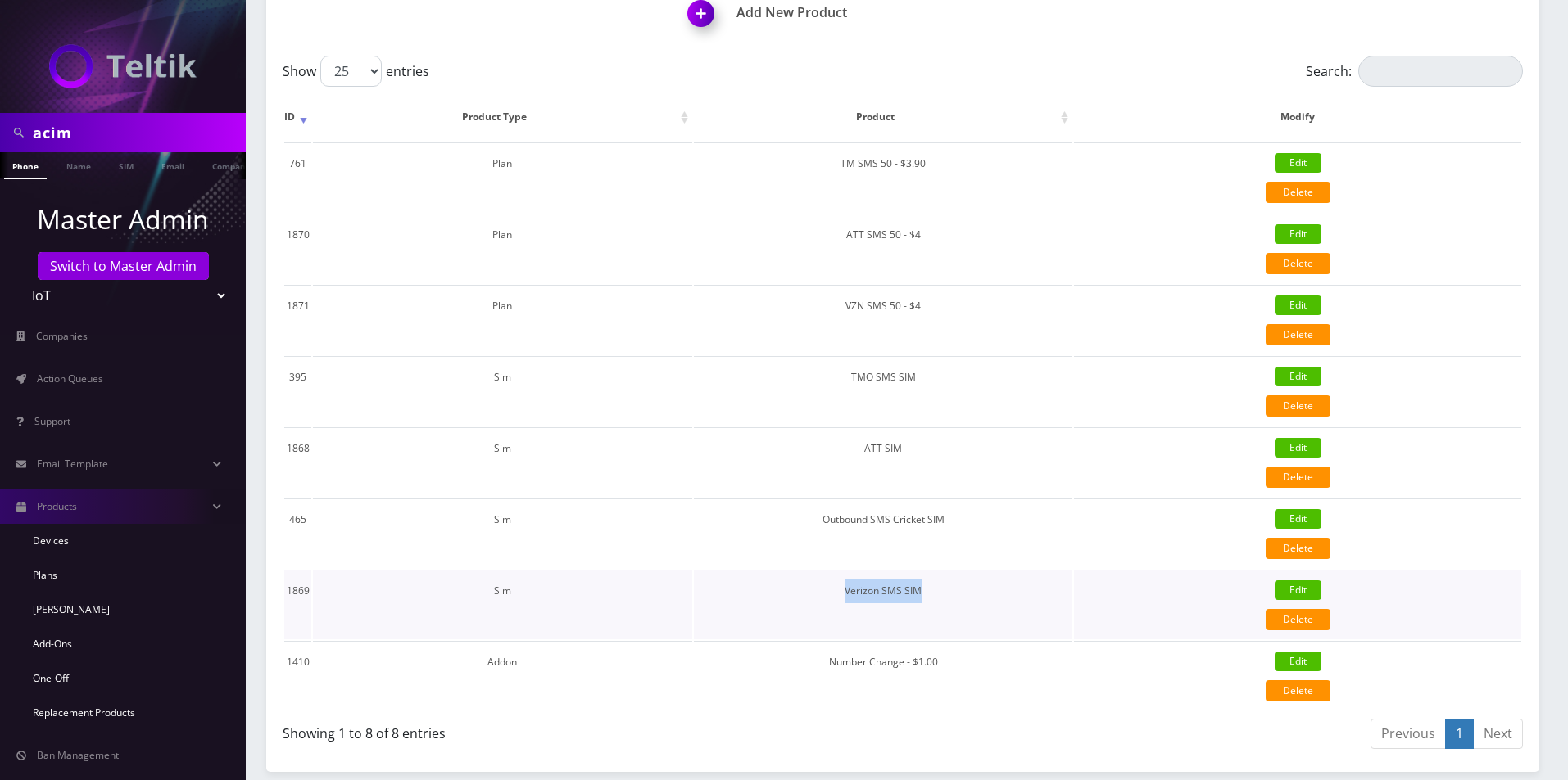
drag, startPoint x: 914, startPoint y: 587, endPoint x: 813, endPoint y: 593, distance: 101.2
click at [813, 593] on td "Verizon SMS SIM" at bounding box center [884, 605] width 380 height 70
copy td "Verizon SMS SIM"
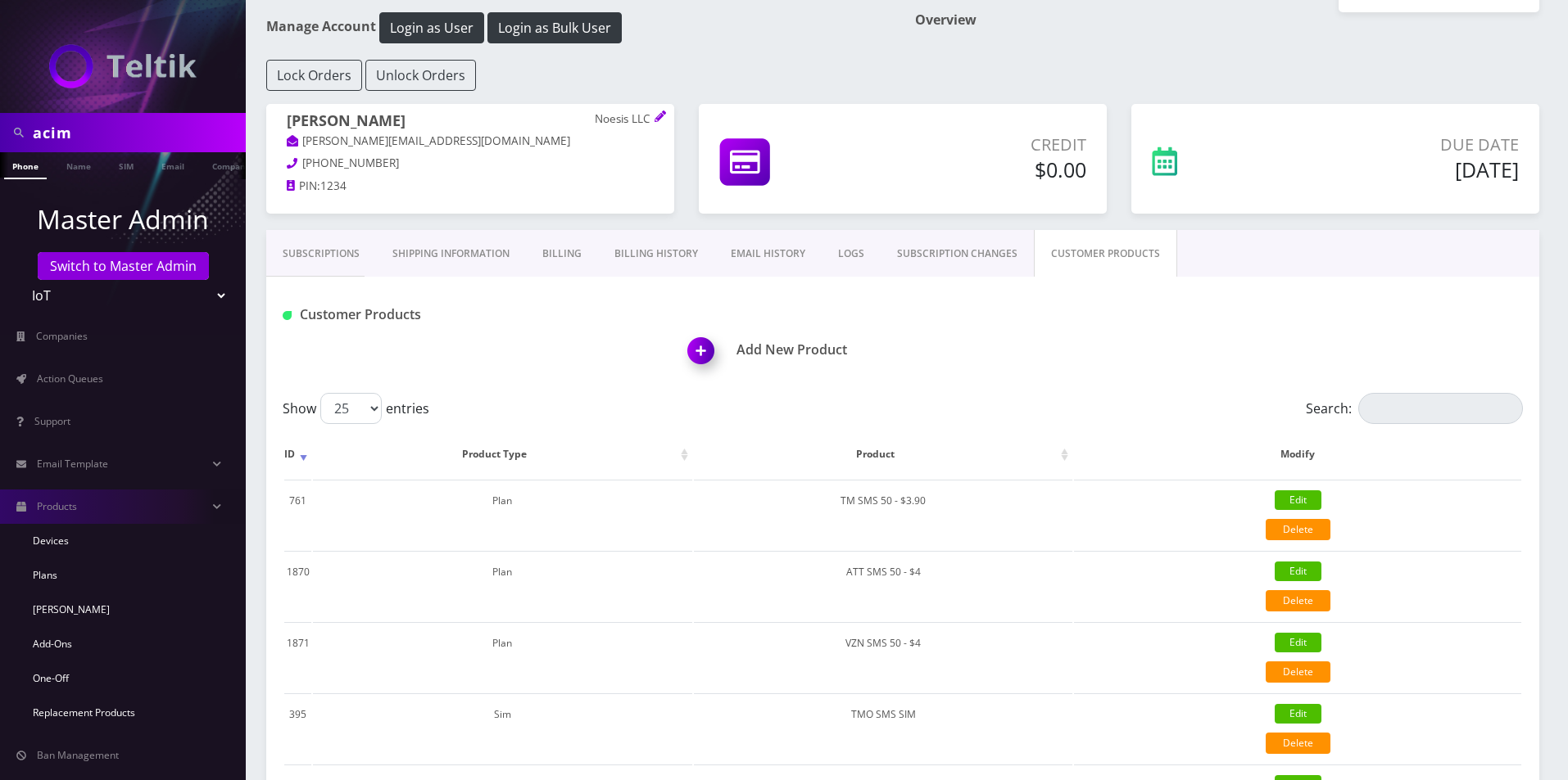
scroll to position [0, 0]
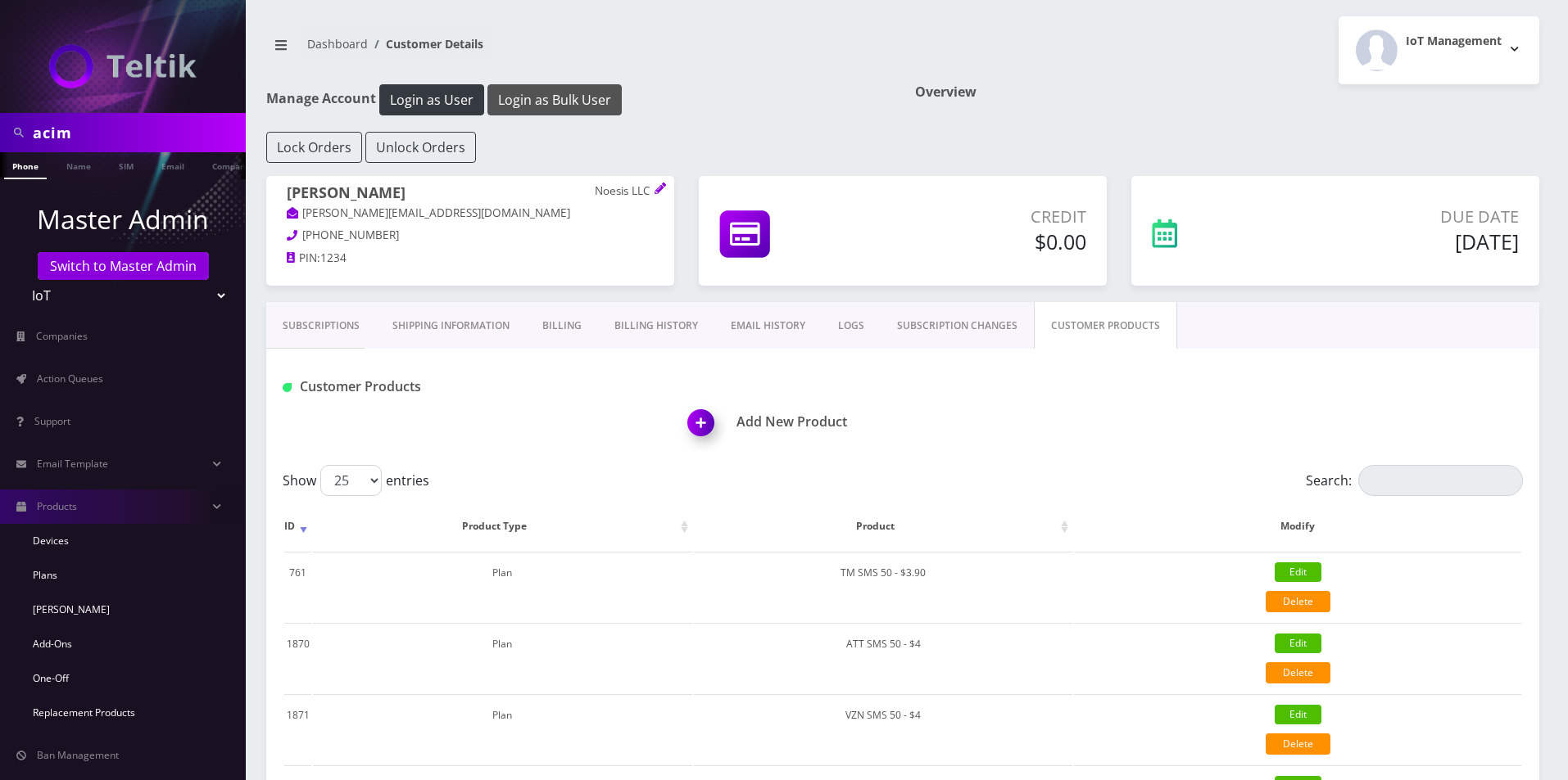
click at [569, 91] on button "Login as Bulk User" at bounding box center [555, 100] width 134 height 31
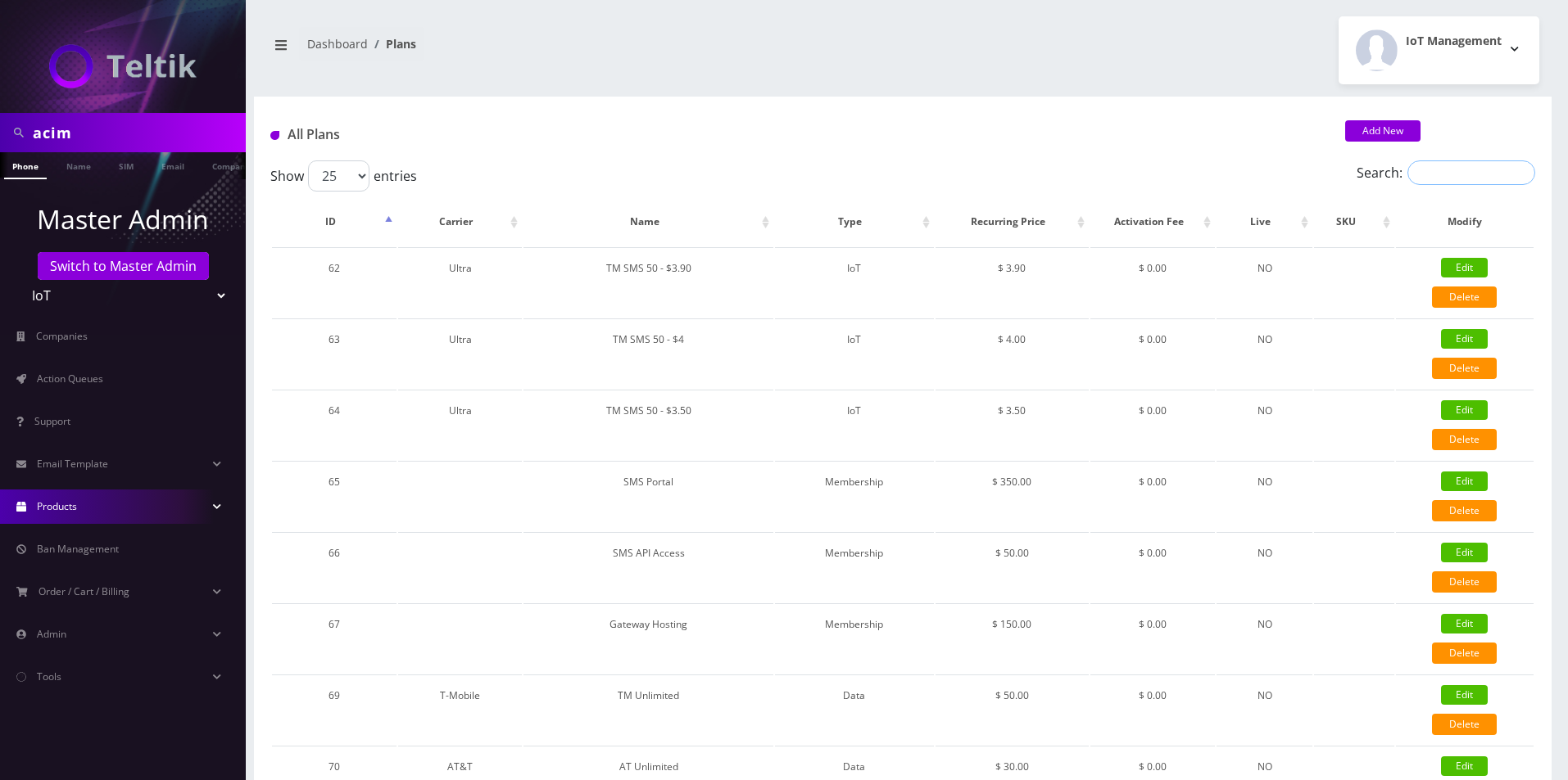
click at [1483, 183] on input "Search:" at bounding box center [1471, 173] width 128 height 25
paste input "VZN SMS 50 - $4"
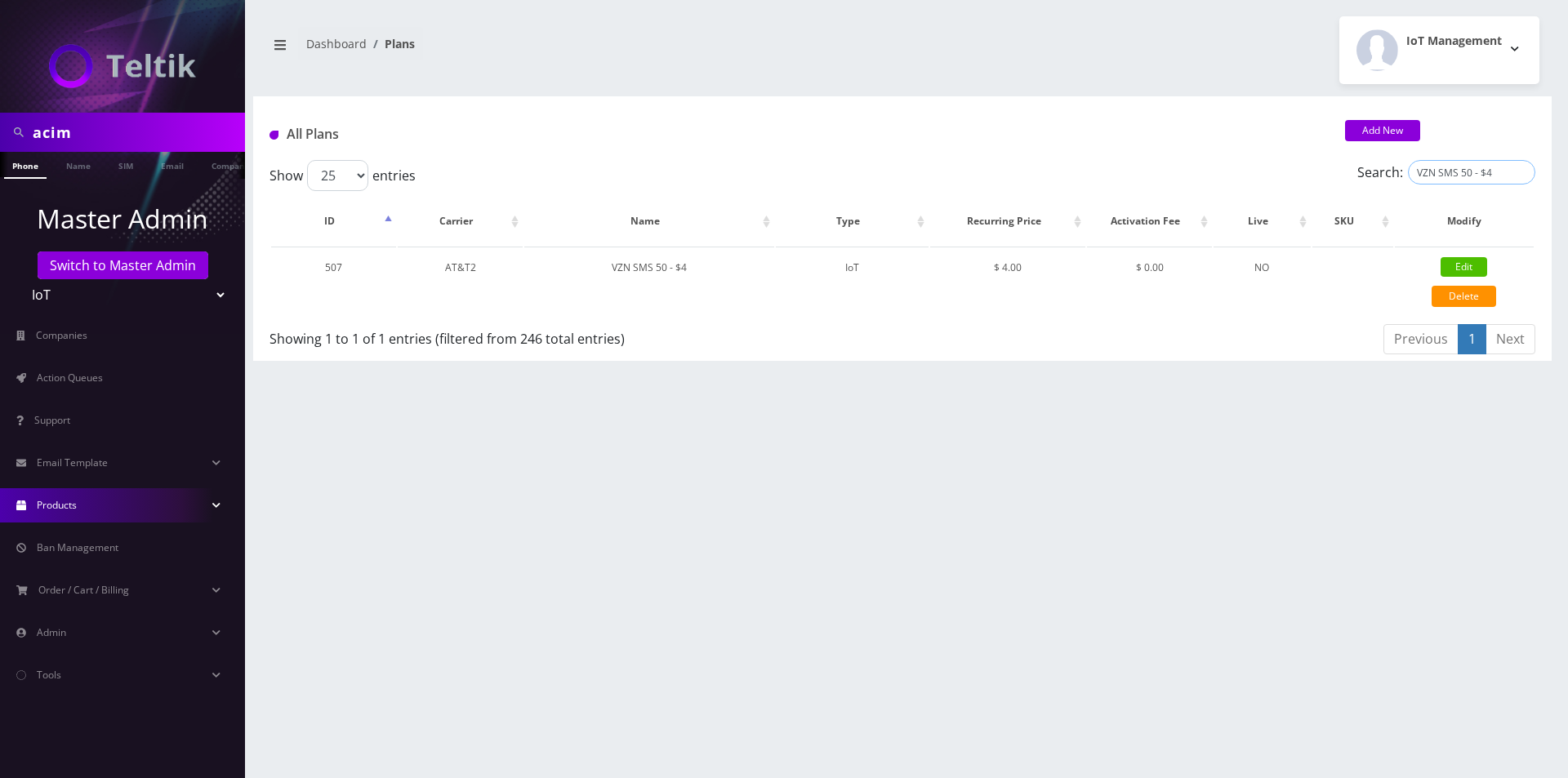
click at [1445, 175] on input "VZN SMS 50 - $4" at bounding box center [1472, 172] width 128 height 24
paste input "erizon SMS SIM"
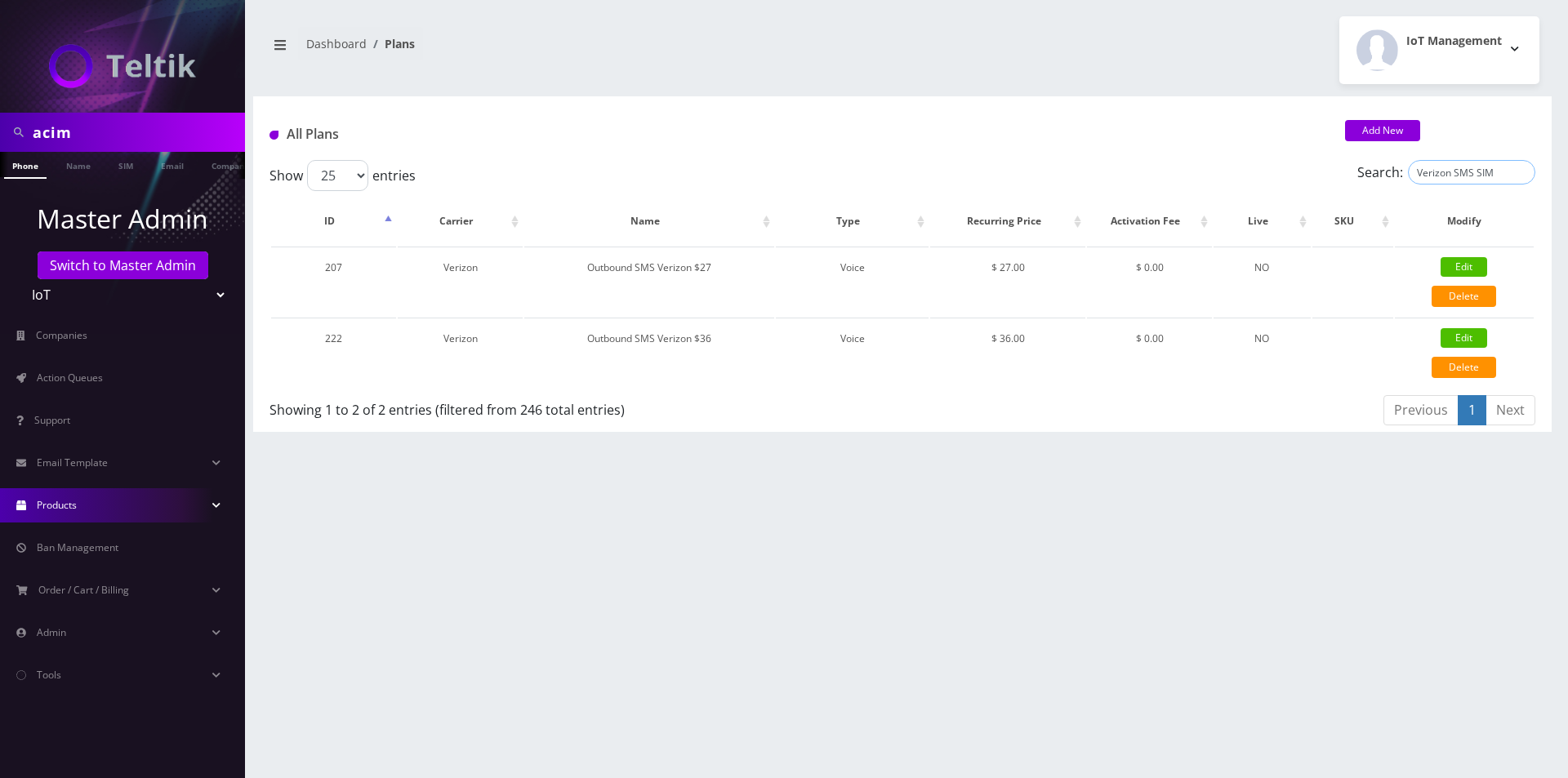
type input "Verizon SMS SIM"
click at [103, 494] on link "Products" at bounding box center [122, 505] width 245 height 34
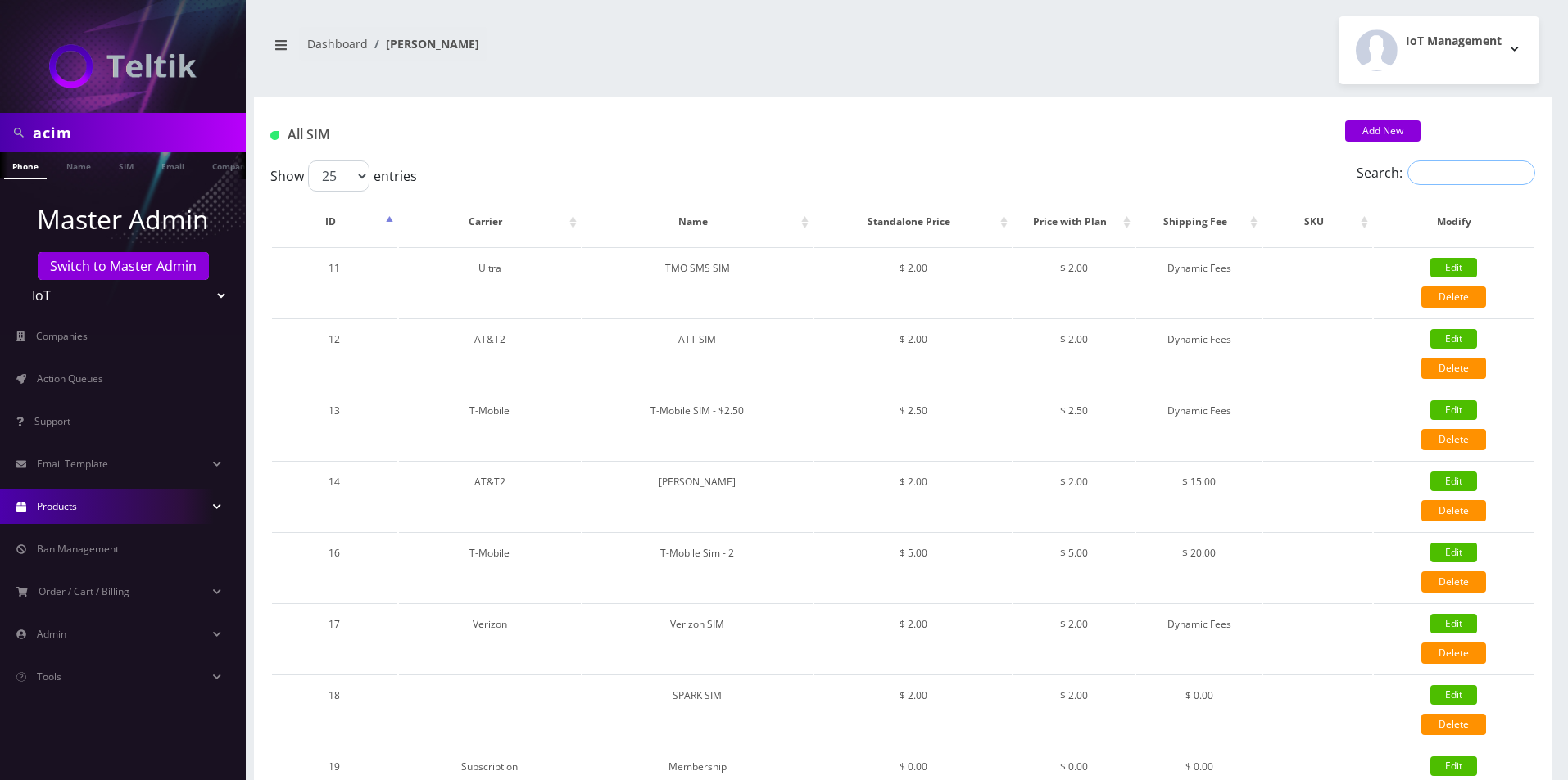
click at [1461, 174] on input "Search:" at bounding box center [1471, 173] width 128 height 25
paste input "Verizon SMS SIM"
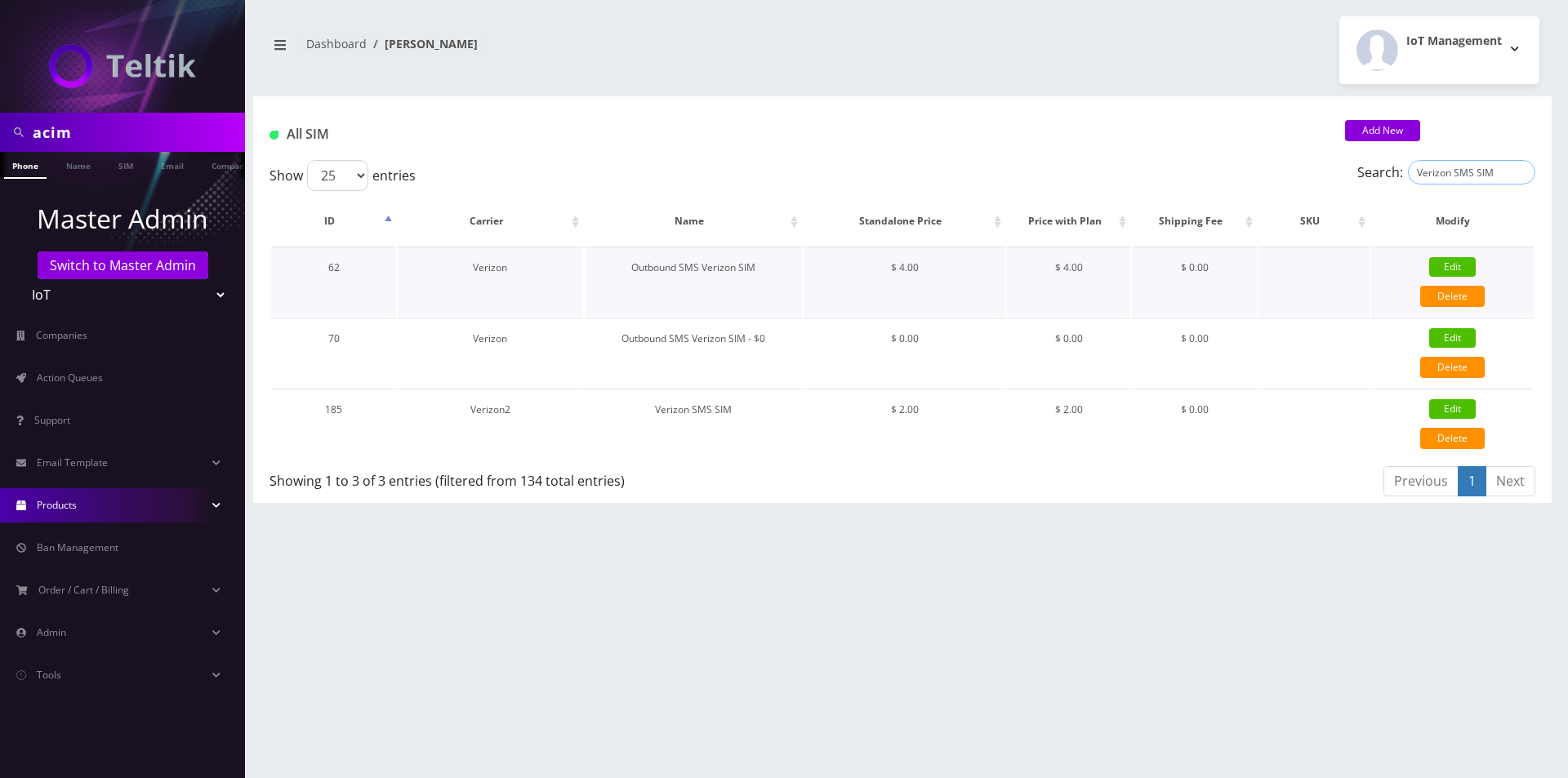
type input "Verizon SMS SIM"
click at [1441, 406] on link "Edit" at bounding box center [1452, 409] width 46 height 20
type input "Verizon SMS SIM"
select select "16"
type input "2"
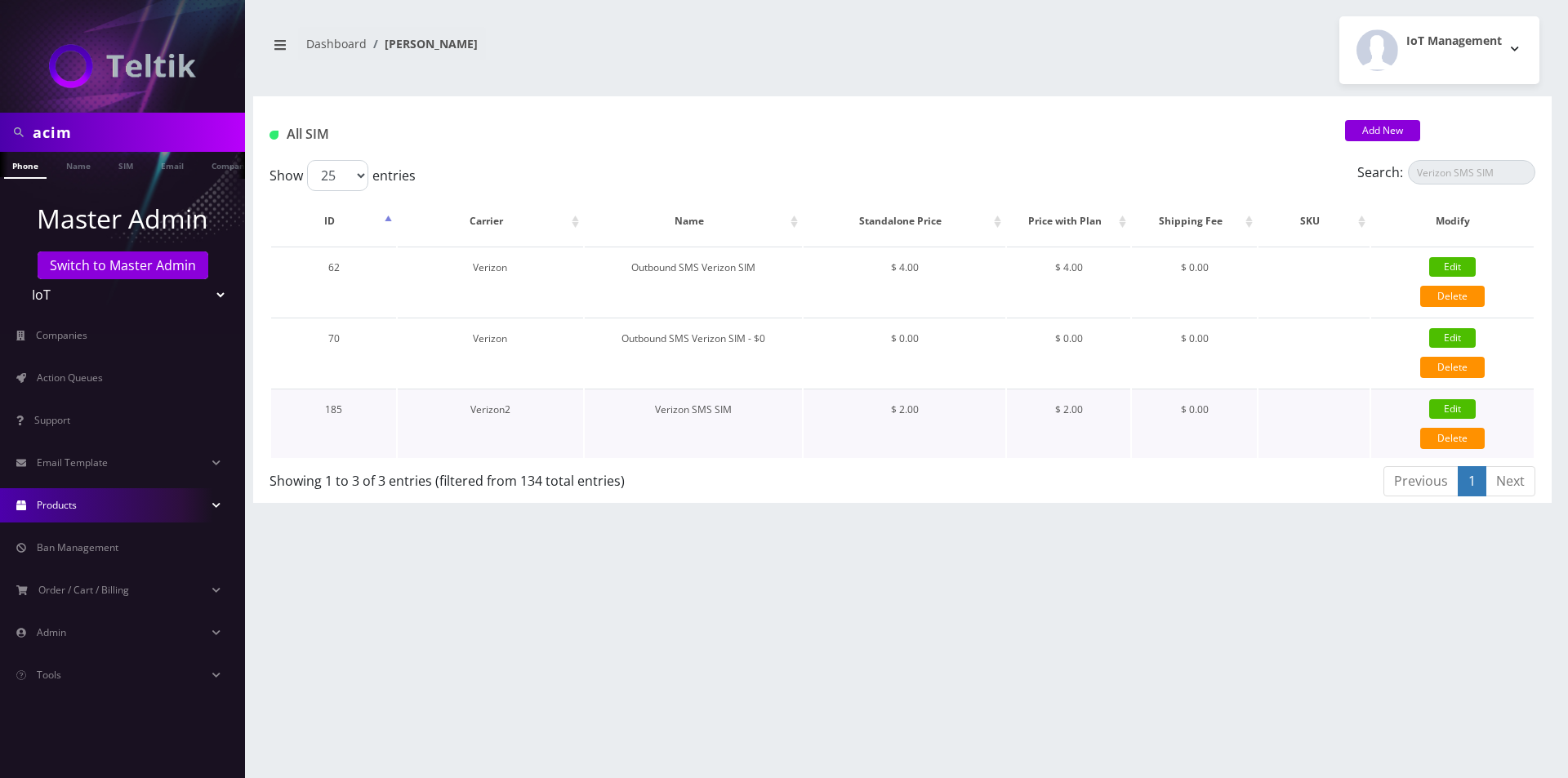
type input "2"
select select "3"
checkbox input "true"
checkbox input "false"
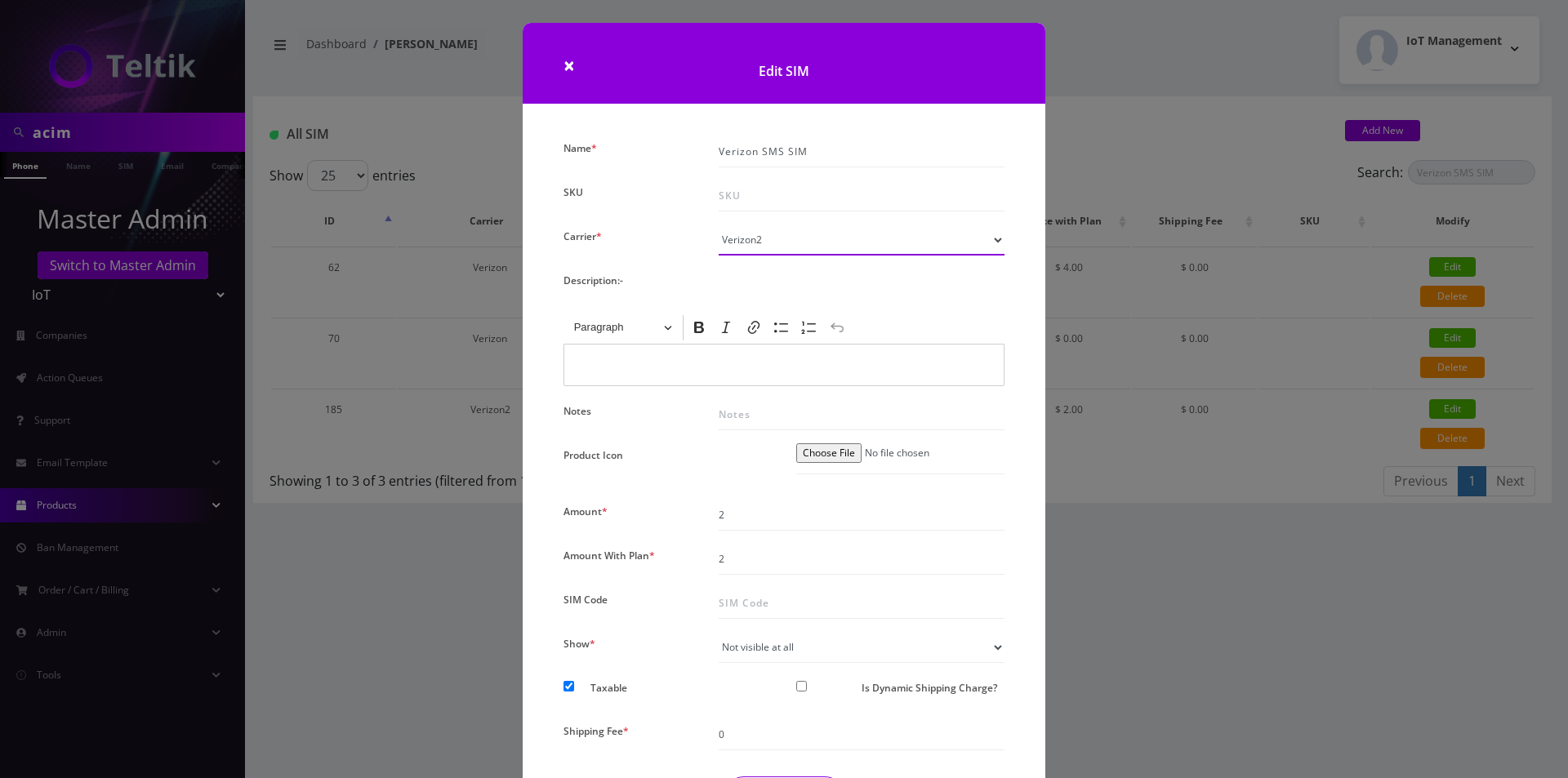
click at [820, 238] on select "Please Select Carrier No carrier / unlocked T-Mobile AT&T Subscription Ultra Ve…" at bounding box center [862, 240] width 286 height 31
select select "14"
click at [719, 225] on select "Please Select Carrier No carrier / unlocked T-Mobile AT&T Subscription Ultra Ve…" at bounding box center [862, 240] width 286 height 31
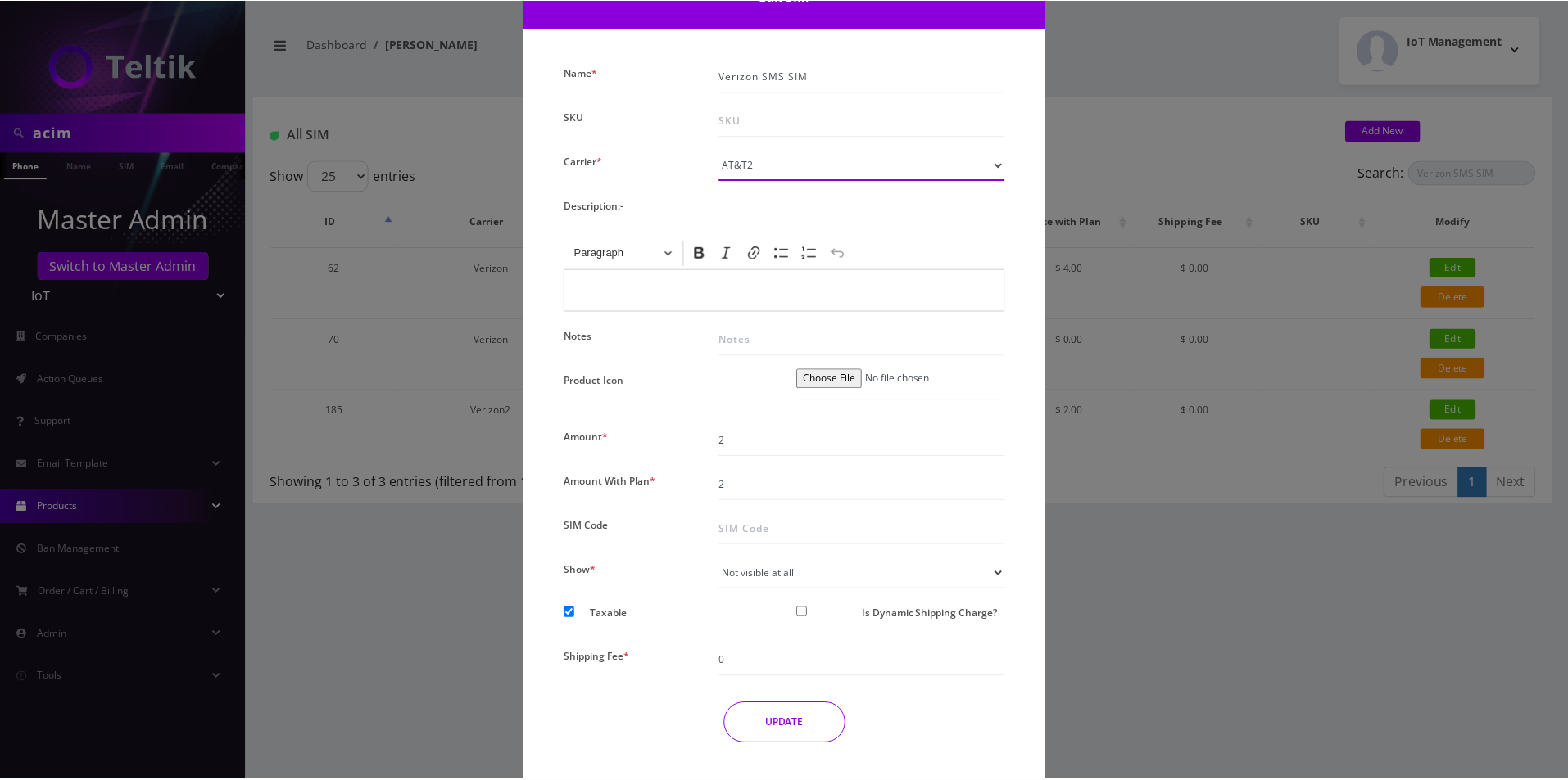
scroll to position [117, 0]
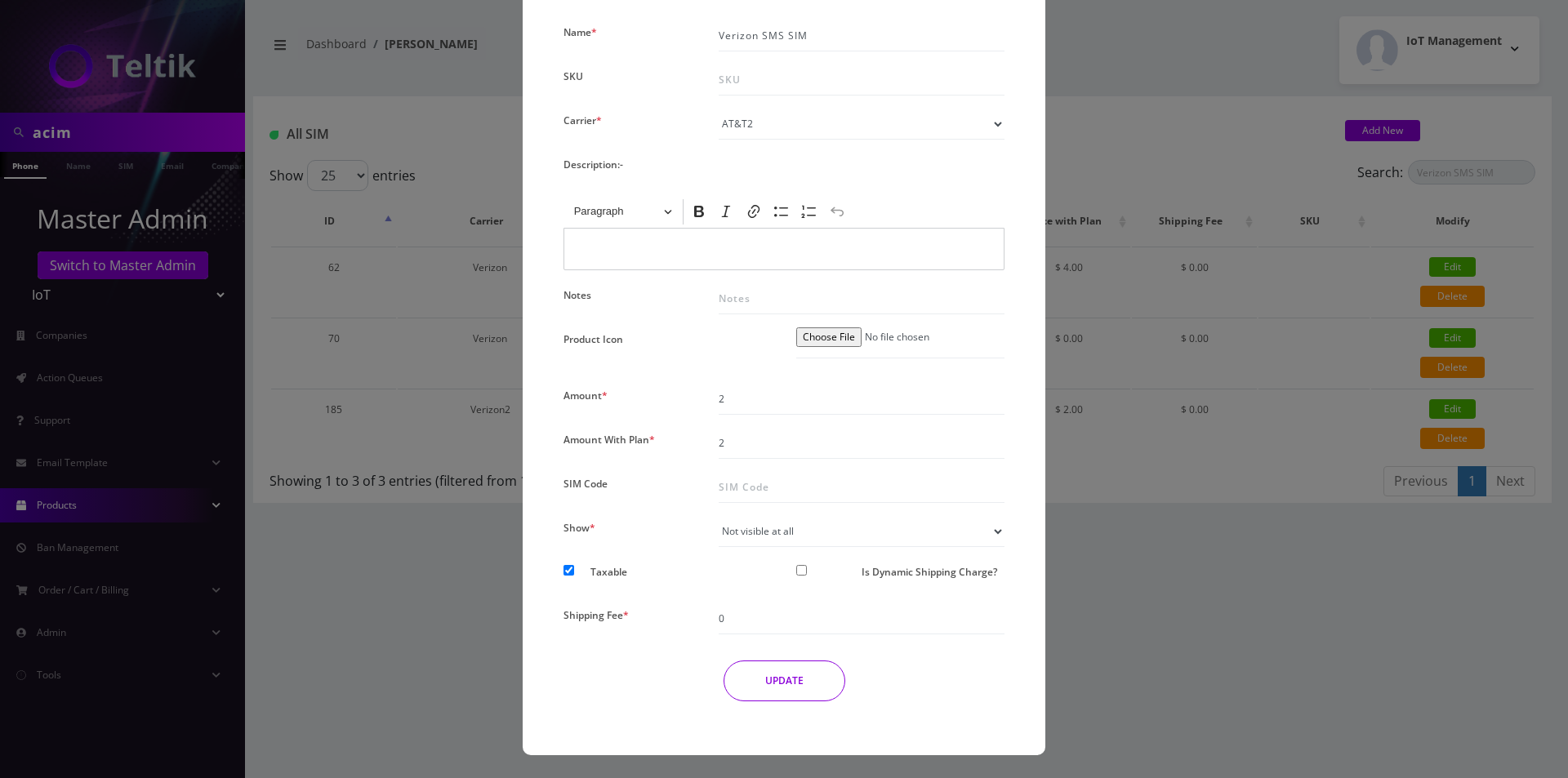
click at [794, 683] on button "UPDATE" at bounding box center [784, 681] width 121 height 41
